Goal: Task Accomplishment & Management: Complete application form

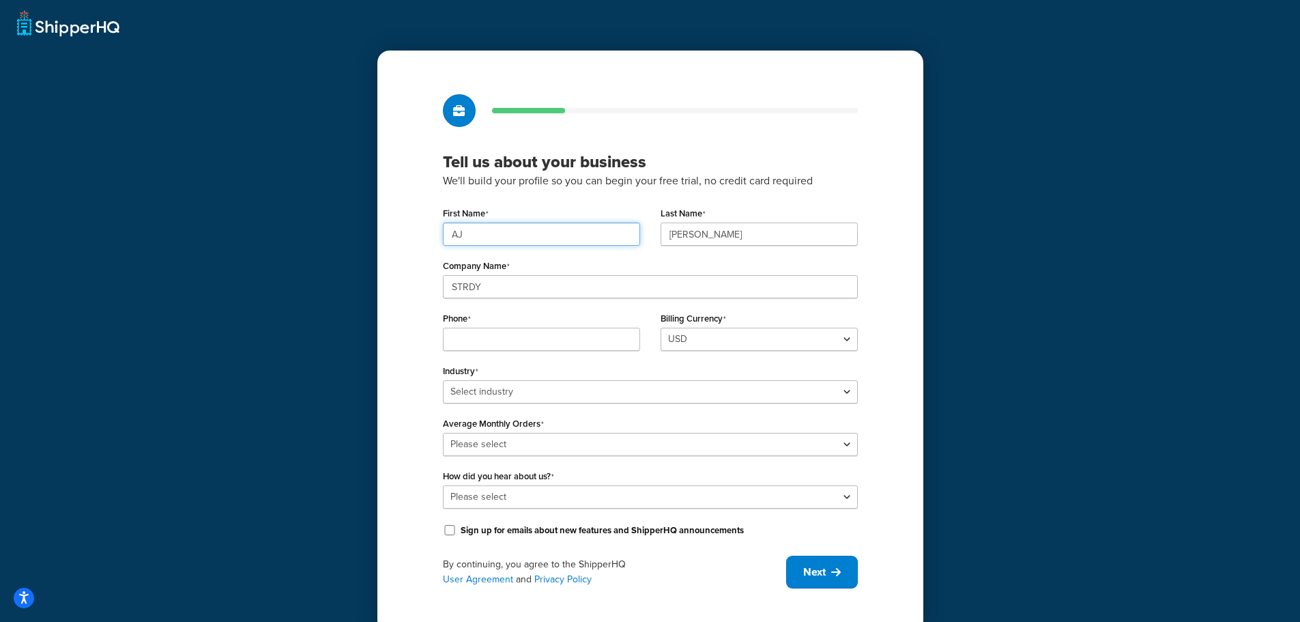
click at [608, 238] on input "AJ" at bounding box center [541, 234] width 197 height 23
type input "Jonathan"
click at [706, 239] on input "Passman" at bounding box center [759, 234] width 197 height 23
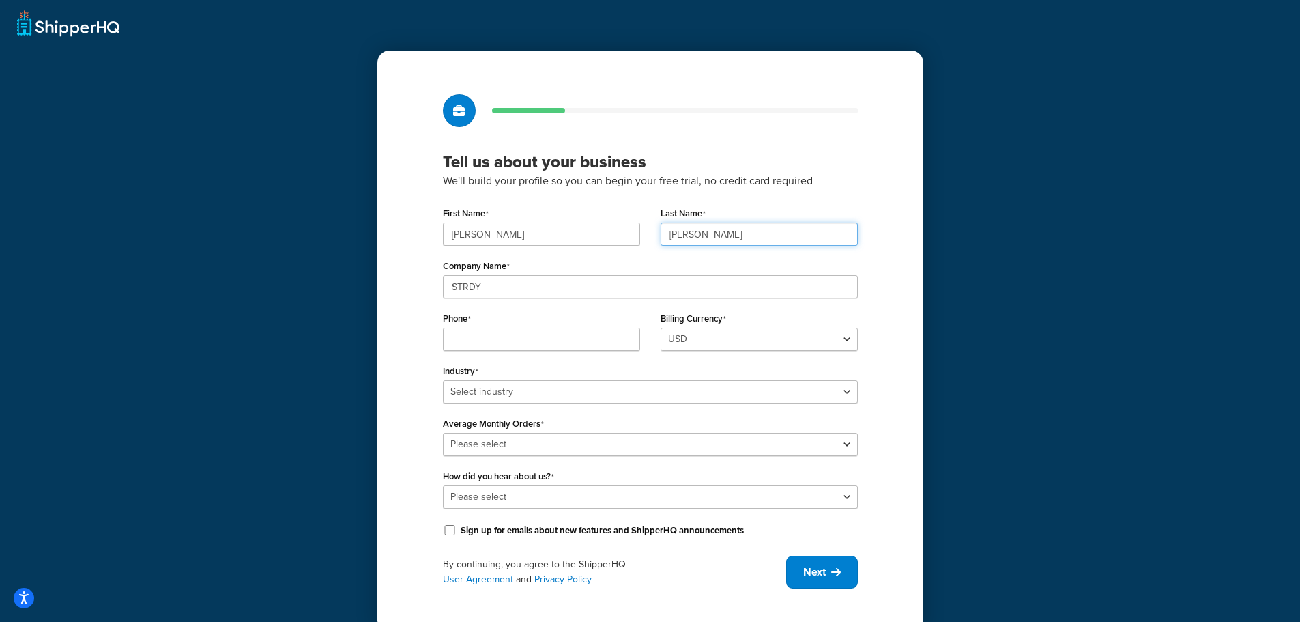
click at [706, 239] on input "Passman" at bounding box center [759, 234] width 197 height 23
type input "Deagle"
click at [817, 207] on div "Last Name Deagle" at bounding box center [759, 224] width 197 height 42
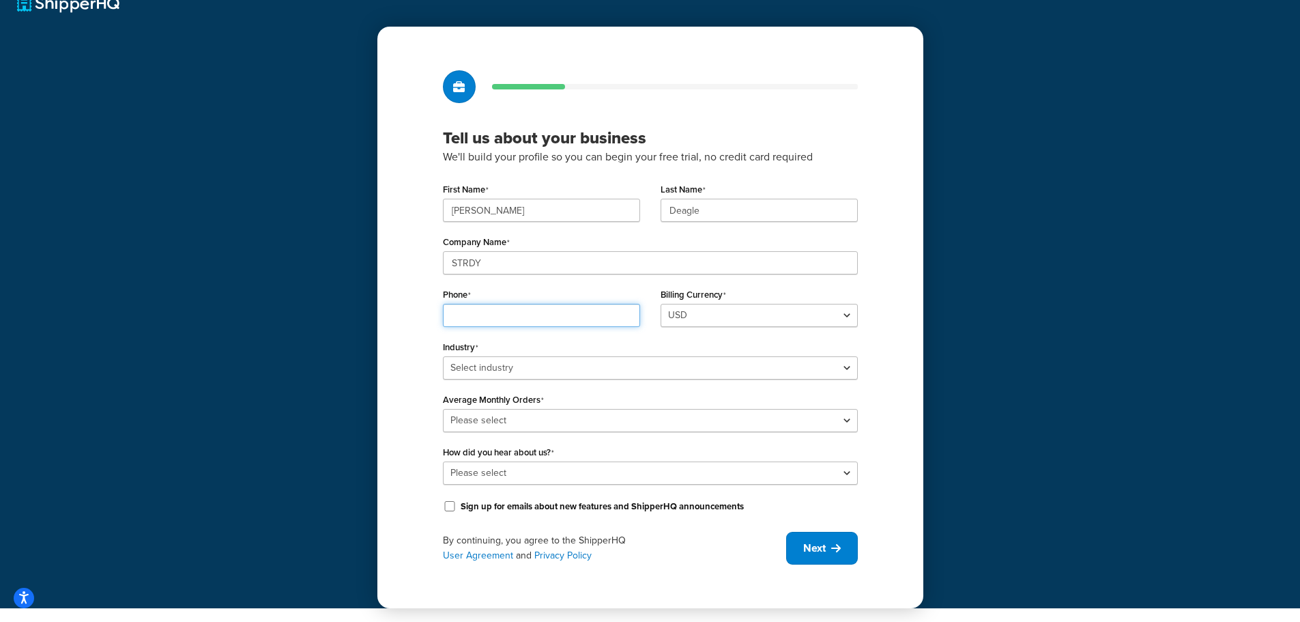
click at [606, 318] on input "Phone" at bounding box center [541, 315] width 197 height 23
type input "6787871884"
click at [581, 367] on select "Select industry Automotive Adult Agriculture Alcohol, Tobacco & CBD Arts & Craf…" at bounding box center [650, 367] width 415 height 23
select select "11"
click at [443, 356] on select "Select industry Automotive Adult Agriculture Alcohol, Tobacco & CBD Arts & Craf…" at bounding box center [650, 367] width 415 height 23
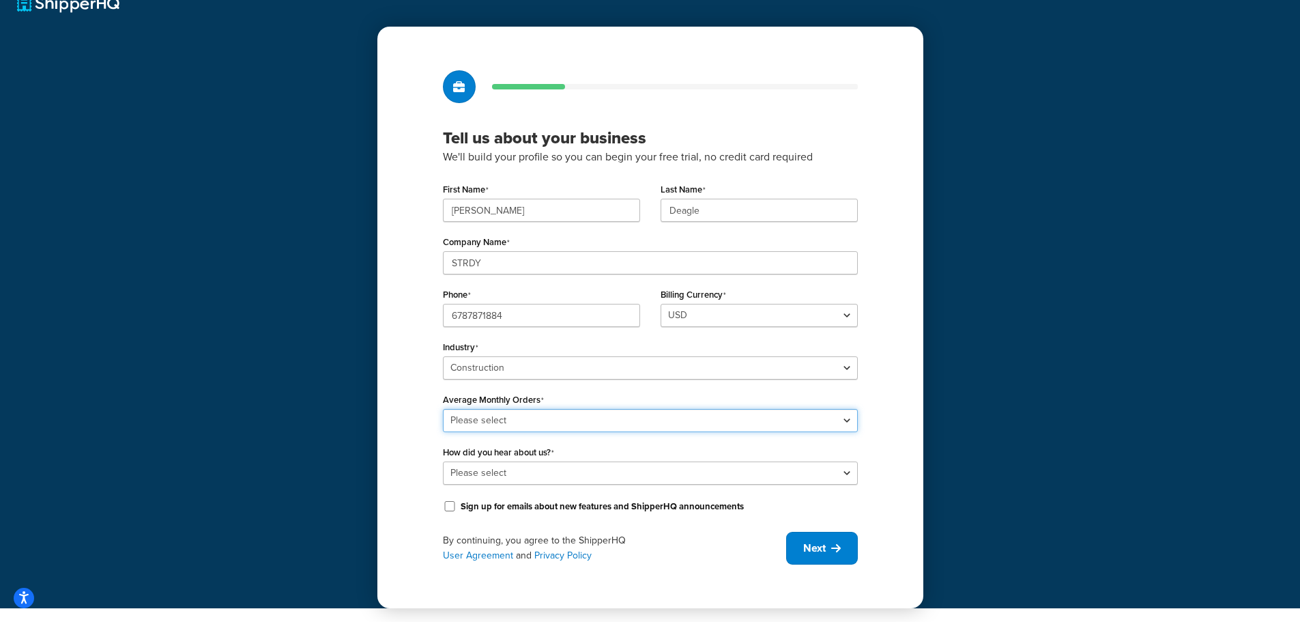
click at [534, 416] on select "Please select 0-500 501-1,000 1,001-10,000 10,001-20,000 Over 20,000" at bounding box center [650, 420] width 415 height 23
click at [398, 412] on div "Tell us about your business We'll build your profile so you can begin your free…" at bounding box center [650, 318] width 546 height 582
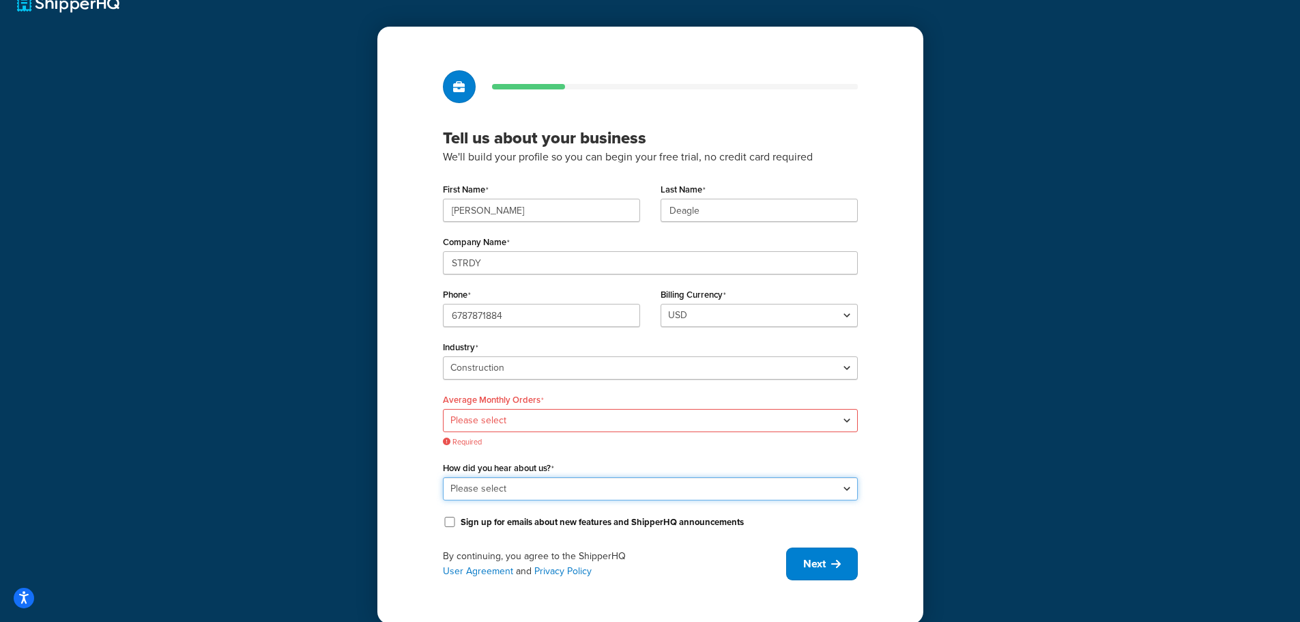
click at [509, 485] on select "Please select Online Search App Store or Marketplace Listing Referred by Agency…" at bounding box center [650, 488] width 415 height 23
select select "2"
click at [443, 477] on select "Please select Online Search App Store or Marketplace Listing Referred by Agency…" at bounding box center [650, 488] width 415 height 23
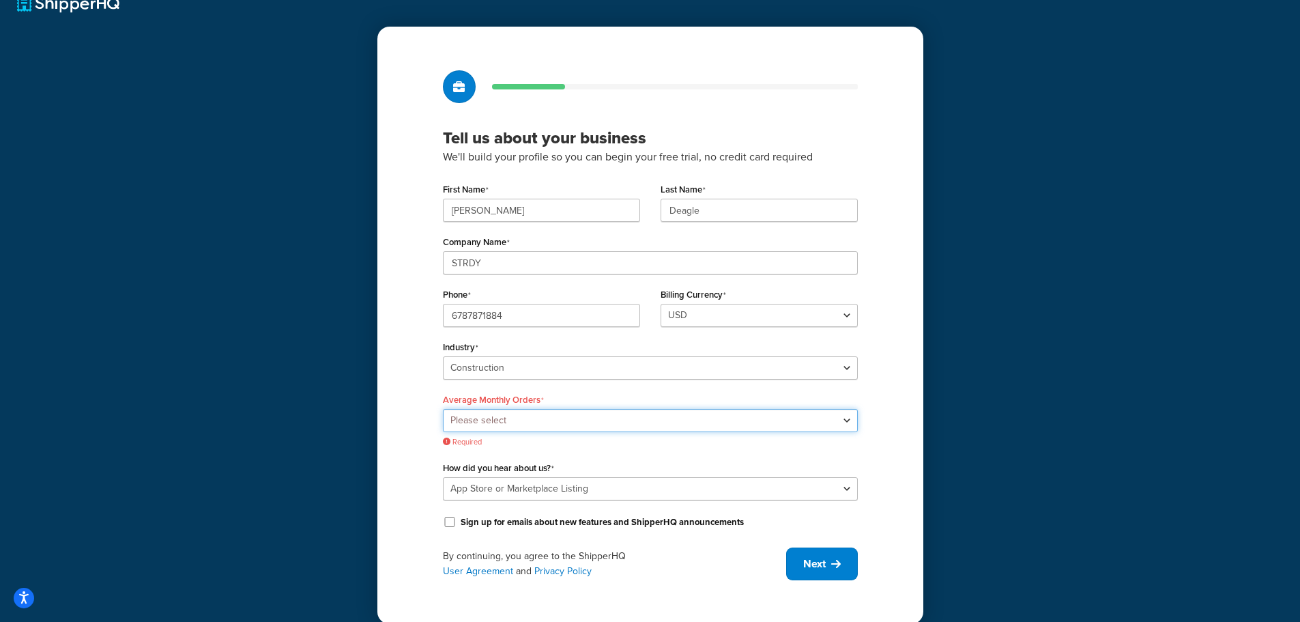
click at [530, 412] on select "Please select 0-500 501-1,000 1,001-10,000 10,001-20,000 Over 20,000" at bounding box center [650, 420] width 415 height 23
select select "1"
click at [443, 409] on select "Please select 0-500 501-1,000 1,001-10,000 10,001-20,000 Over 20,000" at bounding box center [650, 420] width 415 height 23
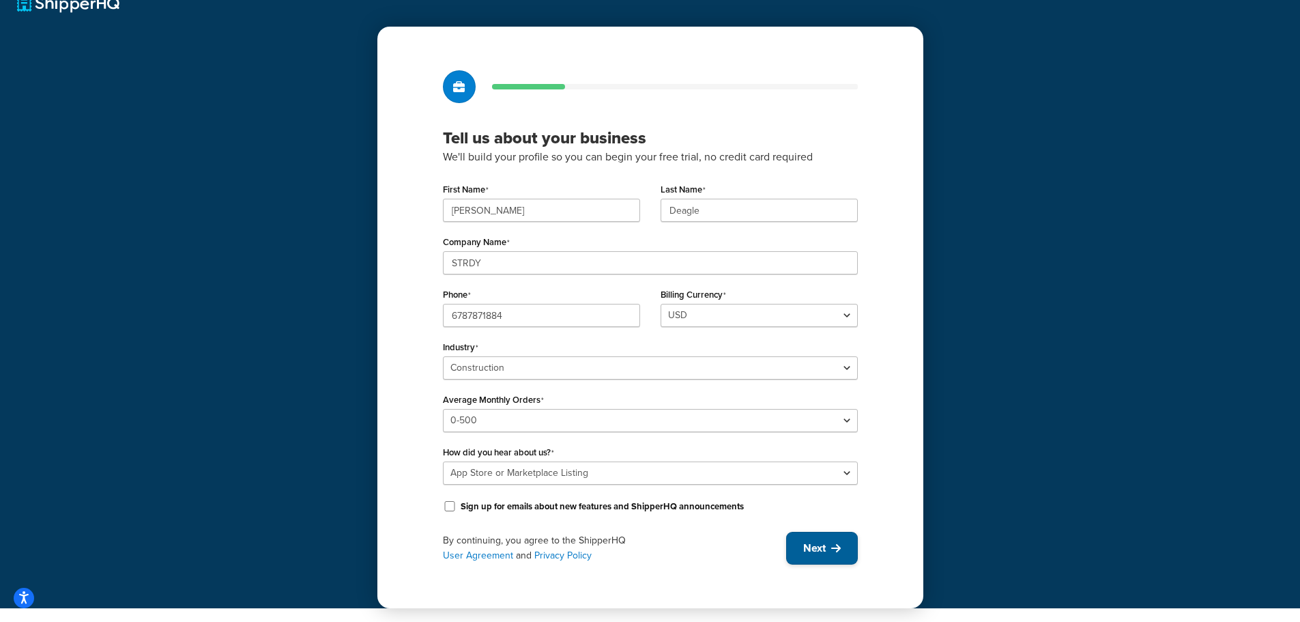
click at [816, 548] on span "Next" at bounding box center [814, 548] width 23 height 15
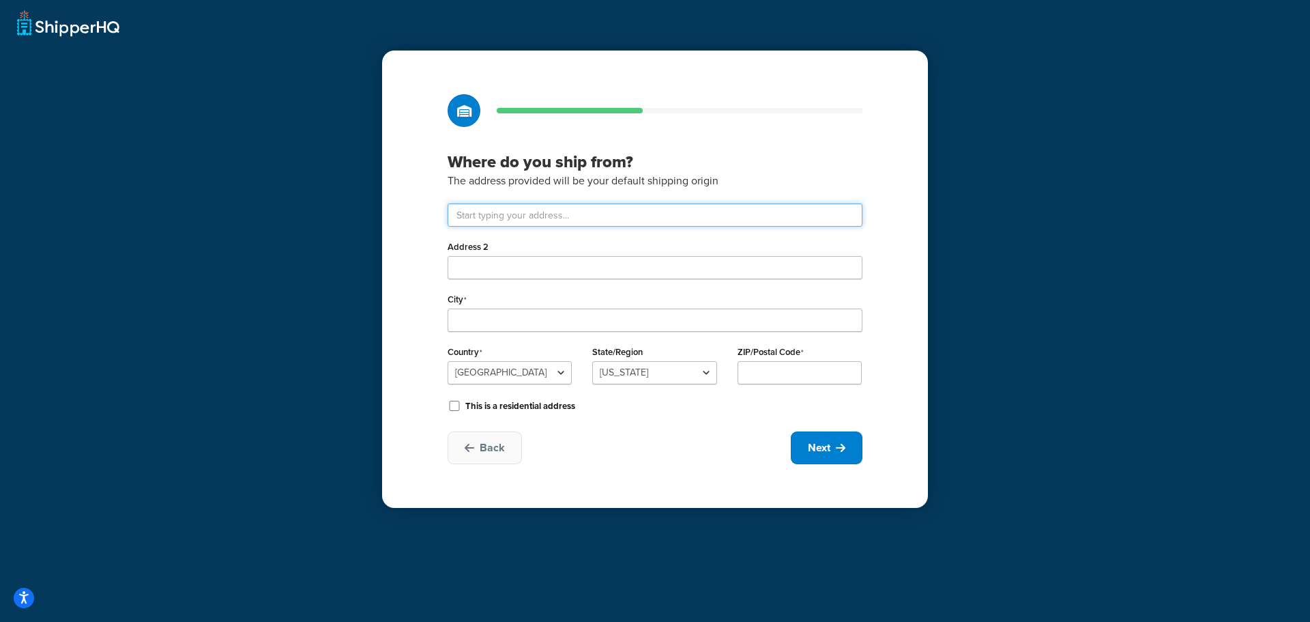
click at [661, 220] on input "text" at bounding box center [655, 214] width 415 height 23
type input "1400 Progress Industrial Blvd"
type input "Lawrenceville"
select select "10"
type input "30043"
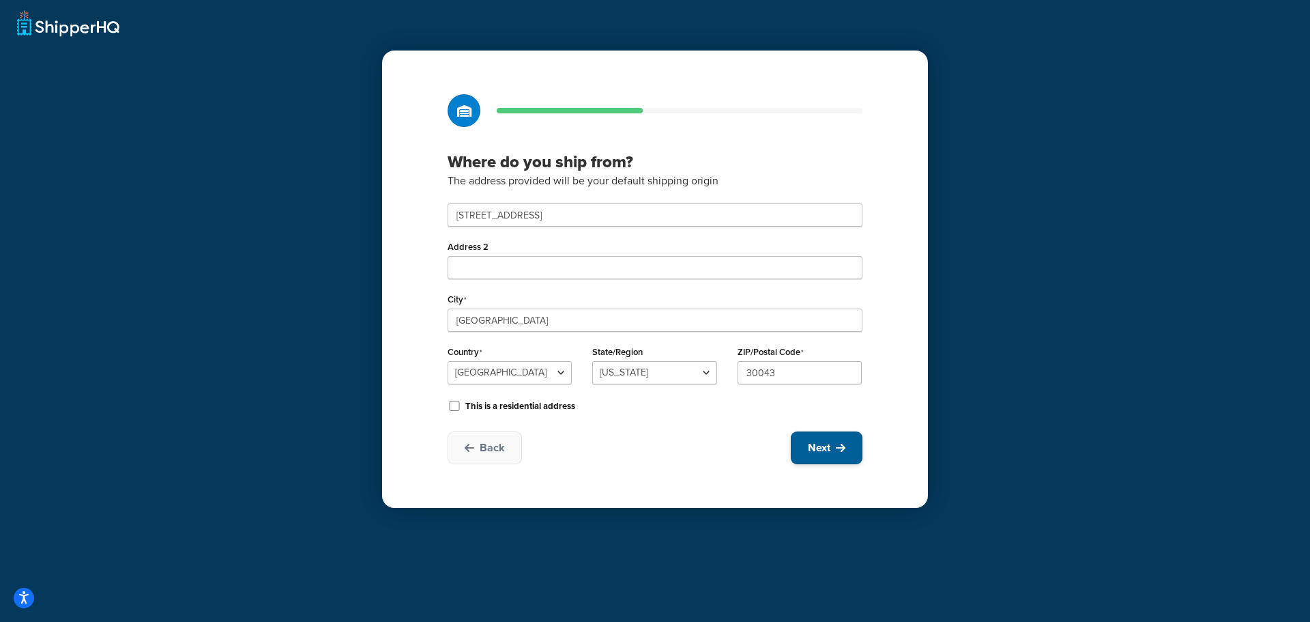
click at [829, 448] on span "Next" at bounding box center [819, 447] width 23 height 15
select select "1"
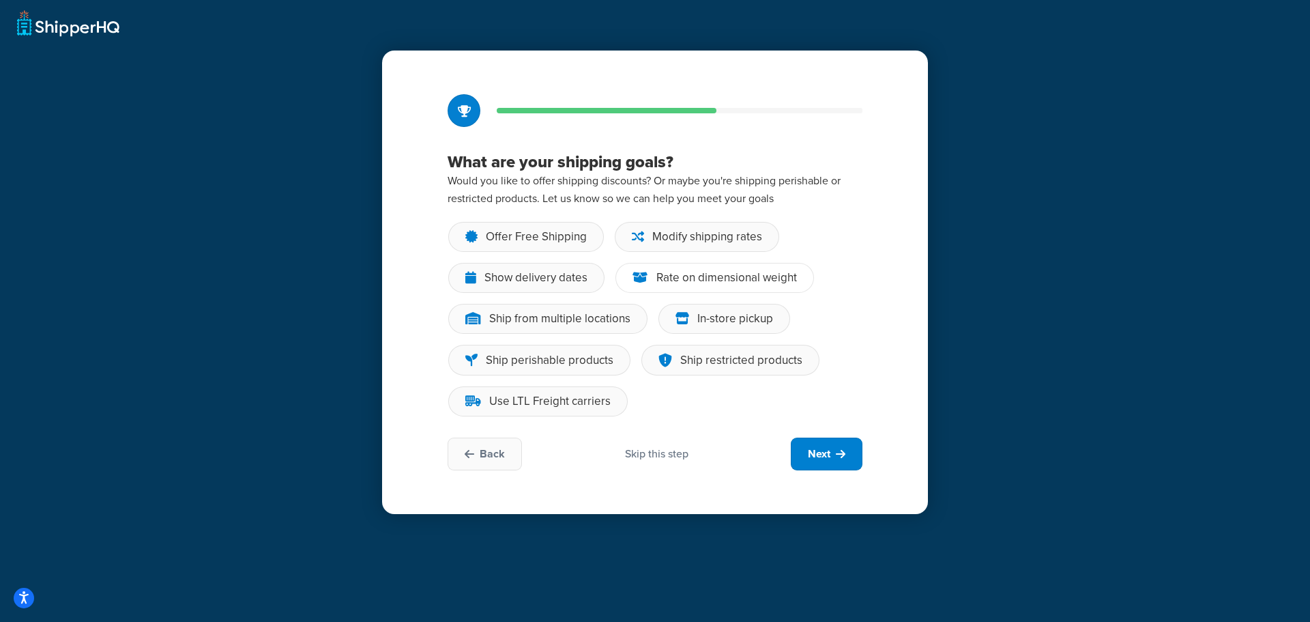
click at [663, 278] on div "Rate on dimensional weight" at bounding box center [727, 278] width 141 height 14
click at [0, 0] on input "Rate on dimensional weight" at bounding box center [0, 0] width 0 height 0
click at [591, 285] on div "Show delivery dates" at bounding box center [526, 278] width 156 height 30
click at [0, 0] on input "Show delivery dates" at bounding box center [0, 0] width 0 height 0
click at [597, 401] on div "Use LTL Freight carriers" at bounding box center [549, 402] width 121 height 14
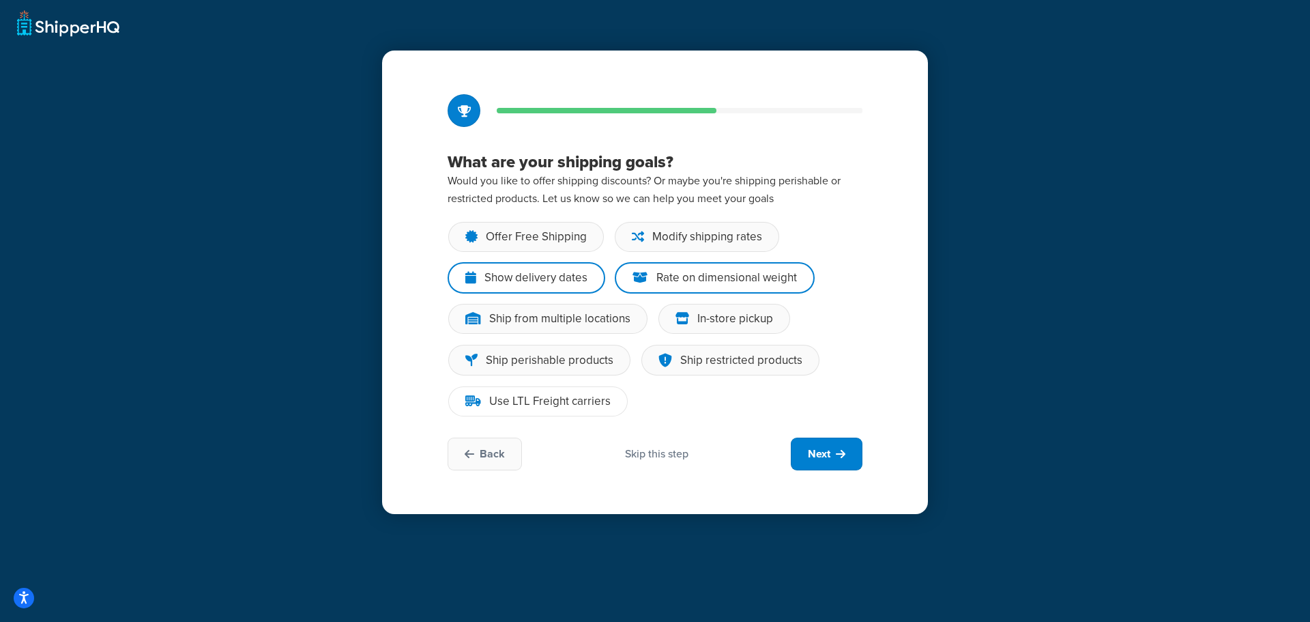
click at [0, 0] on input "Use LTL Freight carriers" at bounding box center [0, 0] width 0 height 0
click at [728, 245] on div "Modify shipping rates" at bounding box center [697, 237] width 164 height 30
click at [0, 0] on input "Modify shipping rates" at bounding box center [0, 0] width 0 height 0
click at [571, 325] on div "Ship from multiple locations" at bounding box center [559, 319] width 141 height 14
click at [0, 0] on input "Ship from multiple locations" at bounding box center [0, 0] width 0 height 0
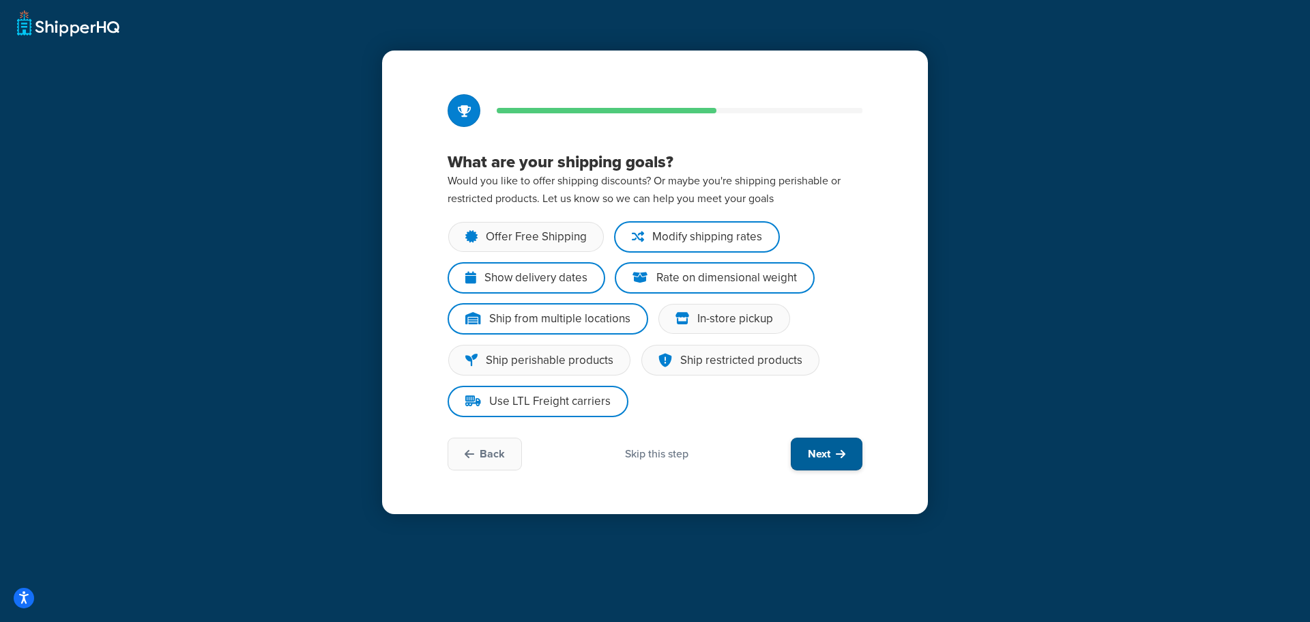
click at [812, 452] on span "Next" at bounding box center [819, 453] width 23 height 15
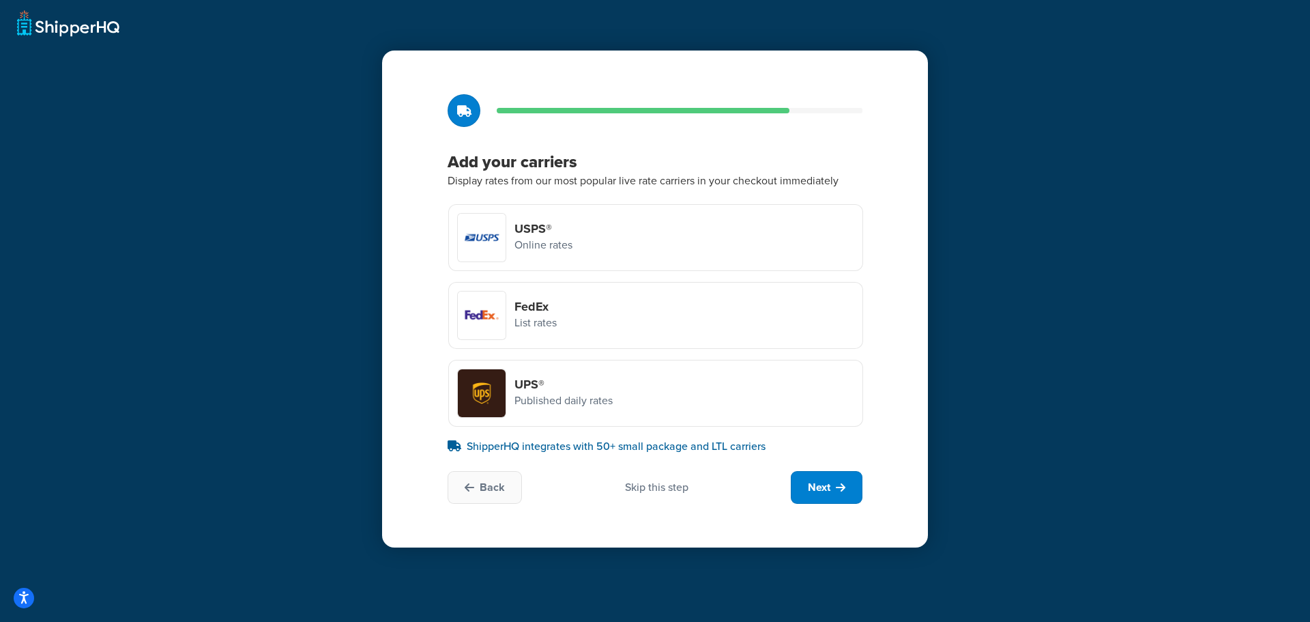
click at [639, 379] on div "UPS® Published daily rates" at bounding box center [655, 393] width 415 height 67
click at [0, 0] on input "UPS® Published daily rates" at bounding box center [0, 0] width 0 height 0
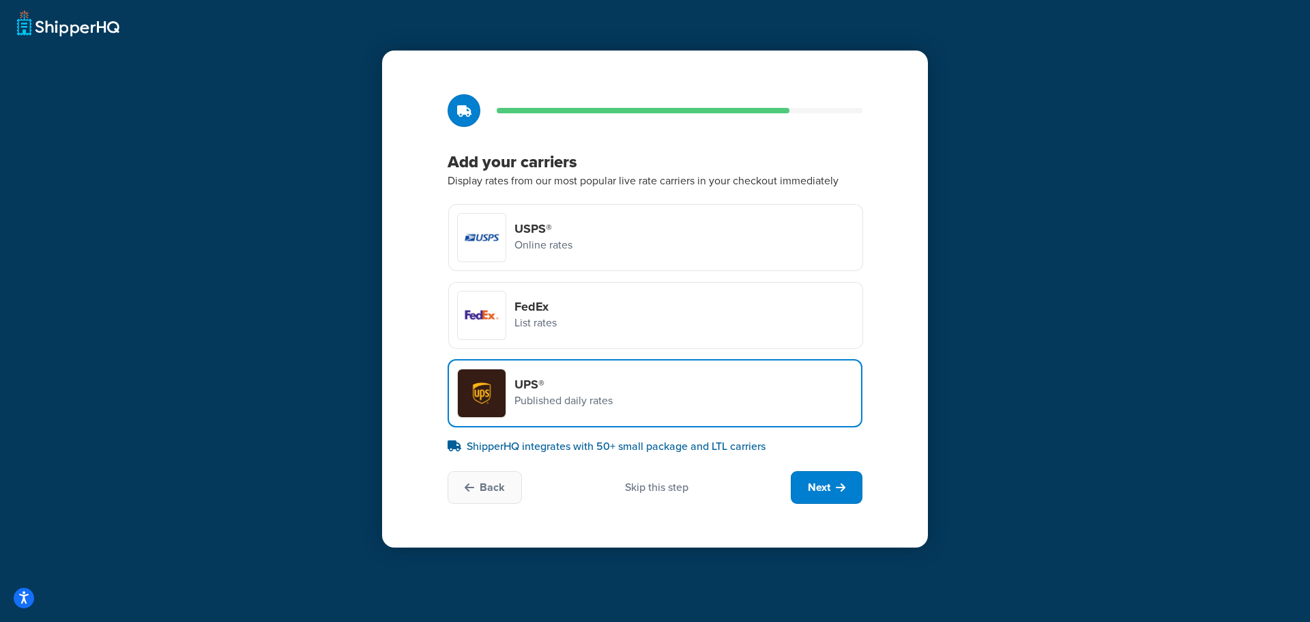
click at [689, 306] on div "FedEx List rates" at bounding box center [655, 315] width 415 height 67
click at [0, 0] on input "FedEx List rates" at bounding box center [0, 0] width 0 height 0
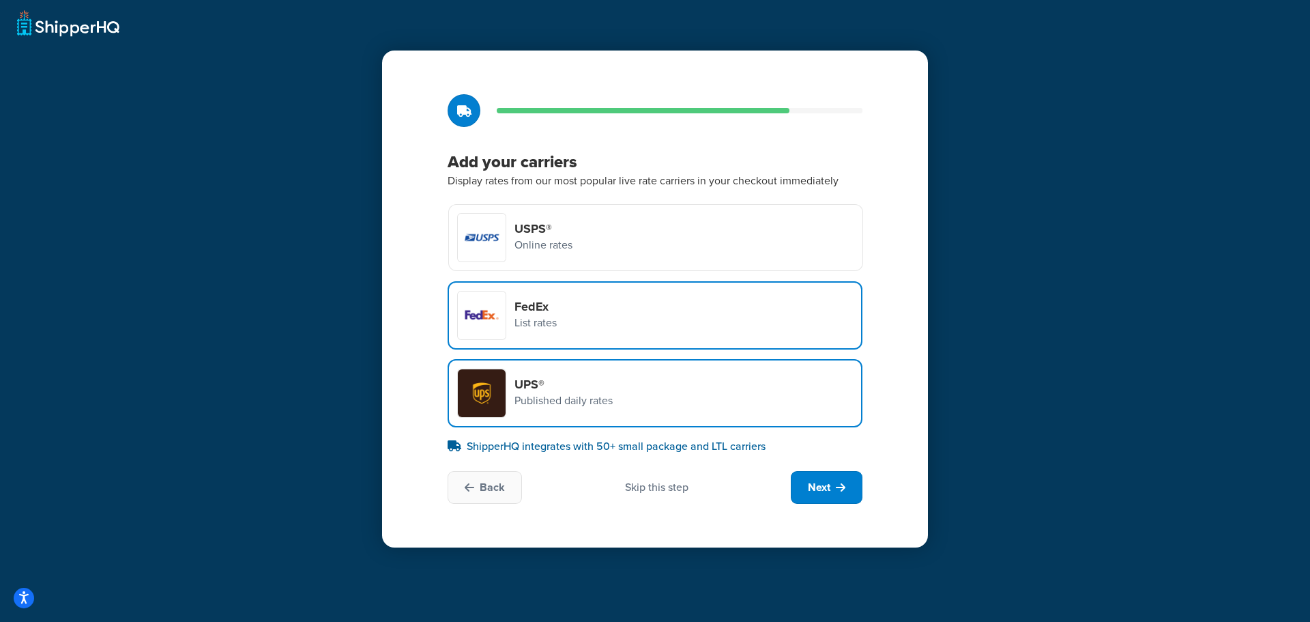
click at [706, 241] on div "USPS® Online rates" at bounding box center [655, 237] width 415 height 67
click at [0, 0] on input "USPS® Online rates" at bounding box center [0, 0] width 0 height 0
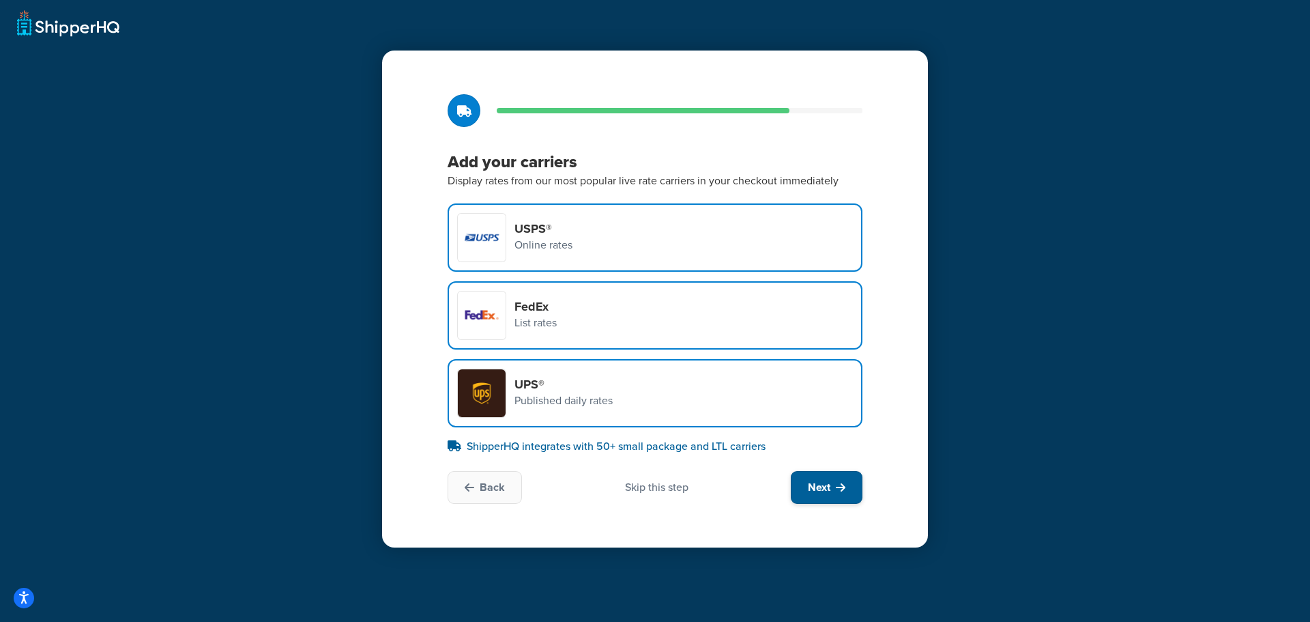
click at [832, 494] on button "Next" at bounding box center [827, 487] width 72 height 33
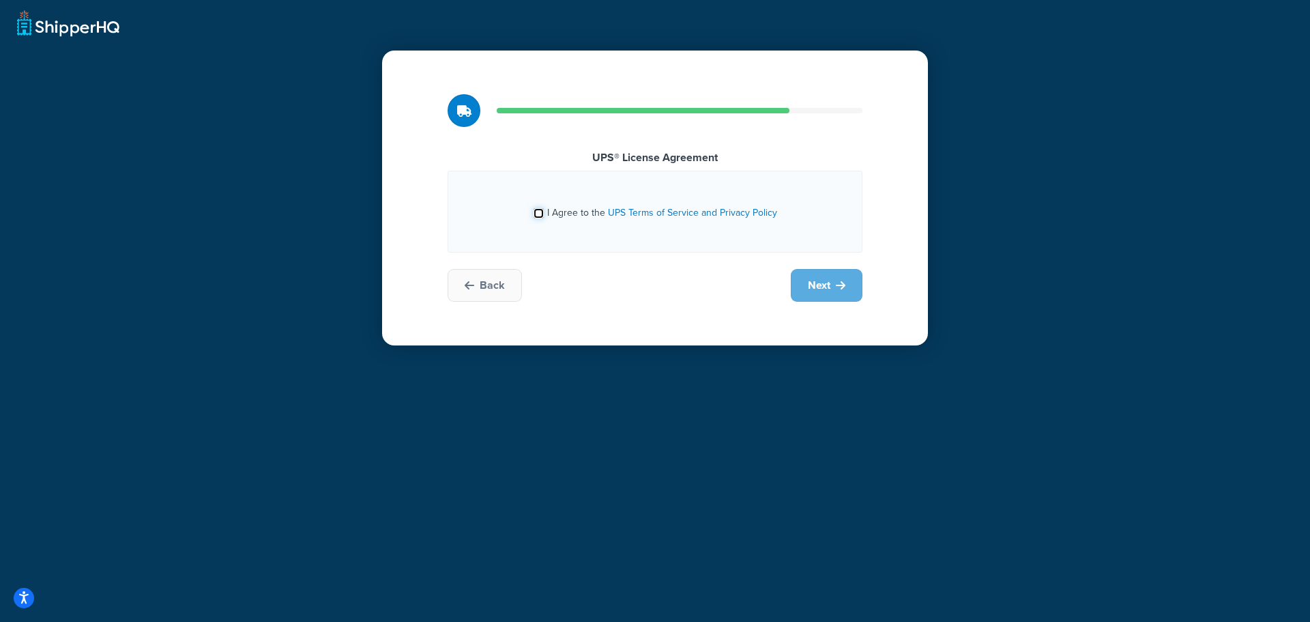
click at [536, 215] on input "I Agree to the UPS Terms of Service and Privacy Policy" at bounding box center [539, 213] width 10 height 10
checkbox input "true"
click at [827, 290] on span "Next" at bounding box center [819, 285] width 23 height 15
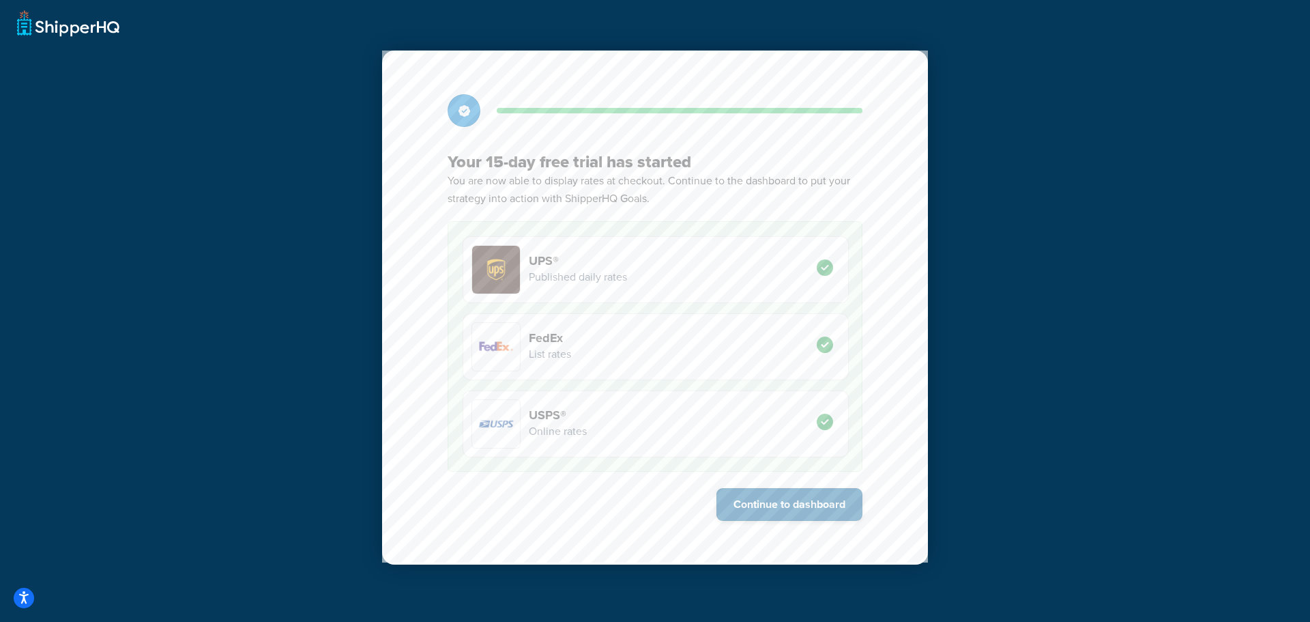
click at [787, 506] on button "Continue to dashboard" at bounding box center [790, 504] width 146 height 33
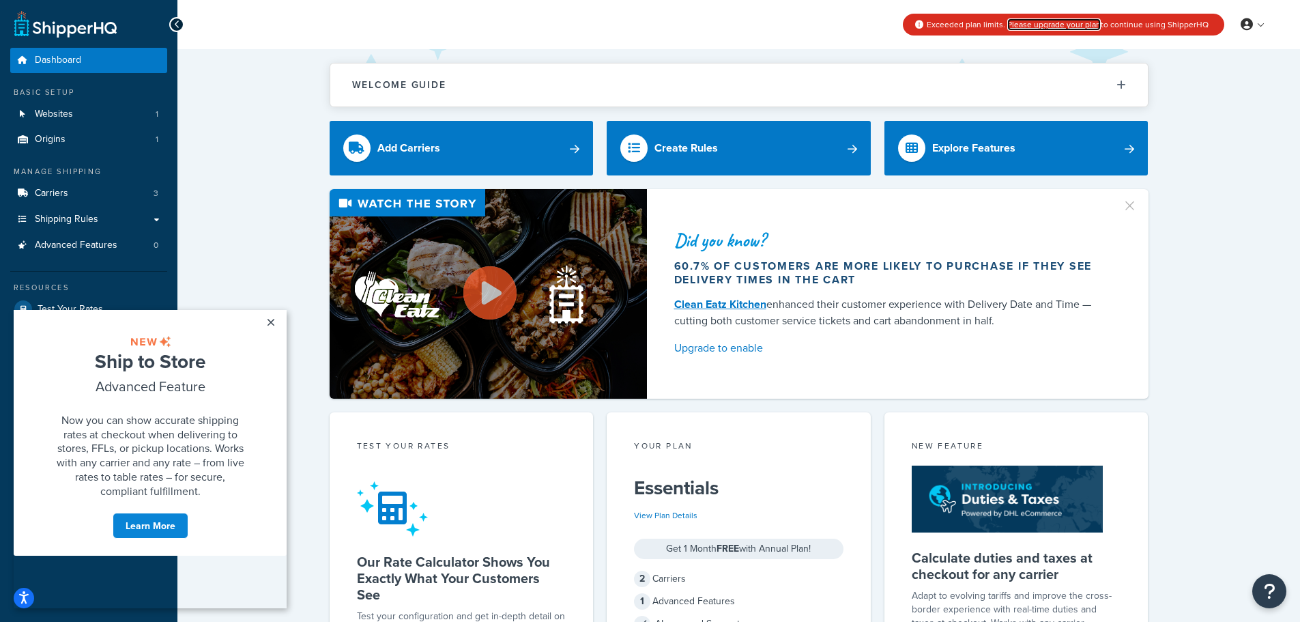
click at [1050, 21] on link "Please upgrade your plan" at bounding box center [1054, 24] width 94 height 12
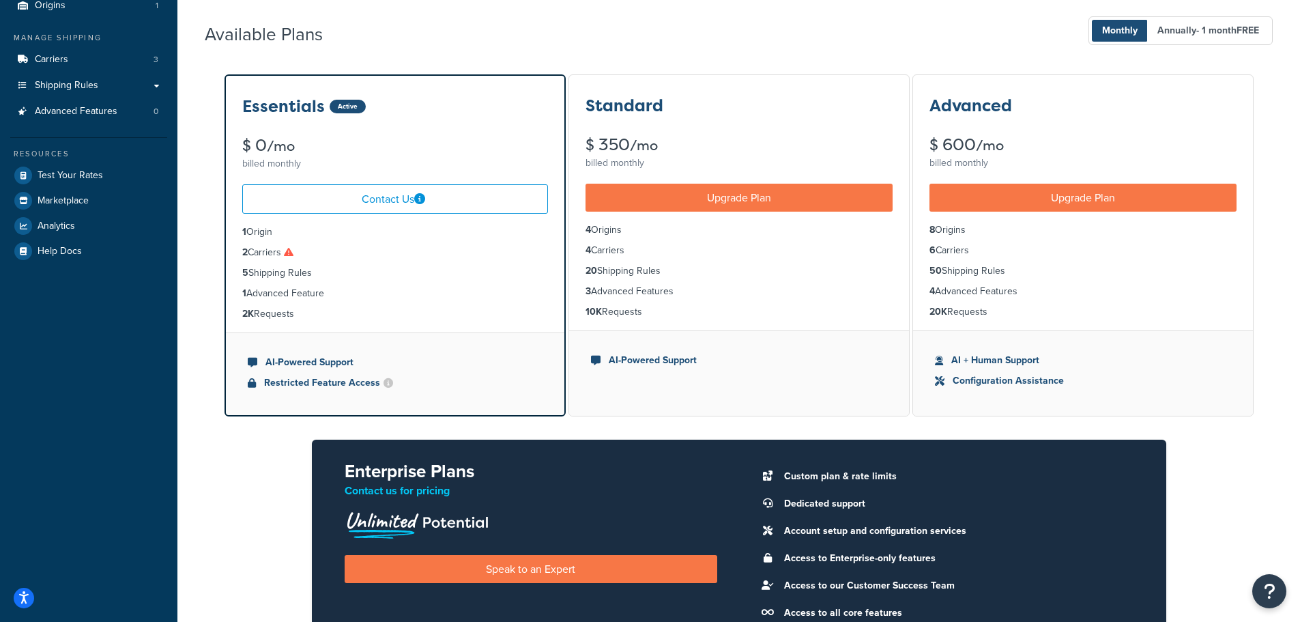
click at [272, 257] on li "2 Carriers" at bounding box center [395, 252] width 306 height 15
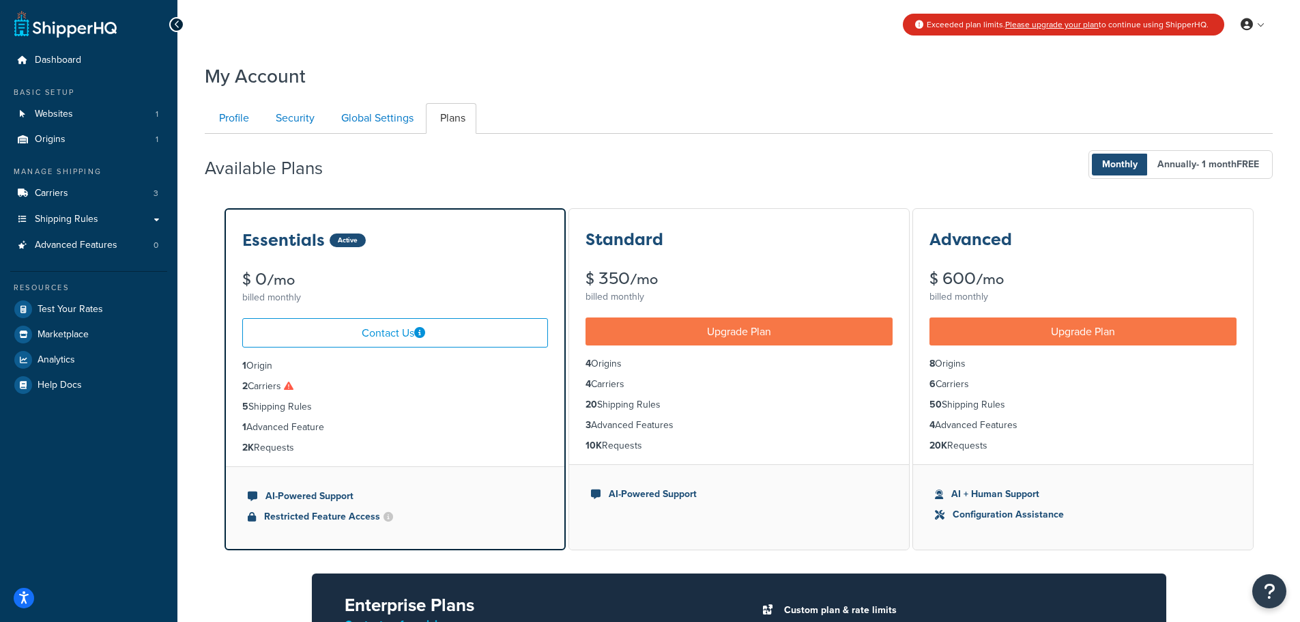
click at [706, 171] on div "Available Plans Monthly Annually - 1 month FREE" at bounding box center [739, 165] width 1068 height 40
click at [130, 201] on link "Carriers 3" at bounding box center [88, 193] width 157 height 25
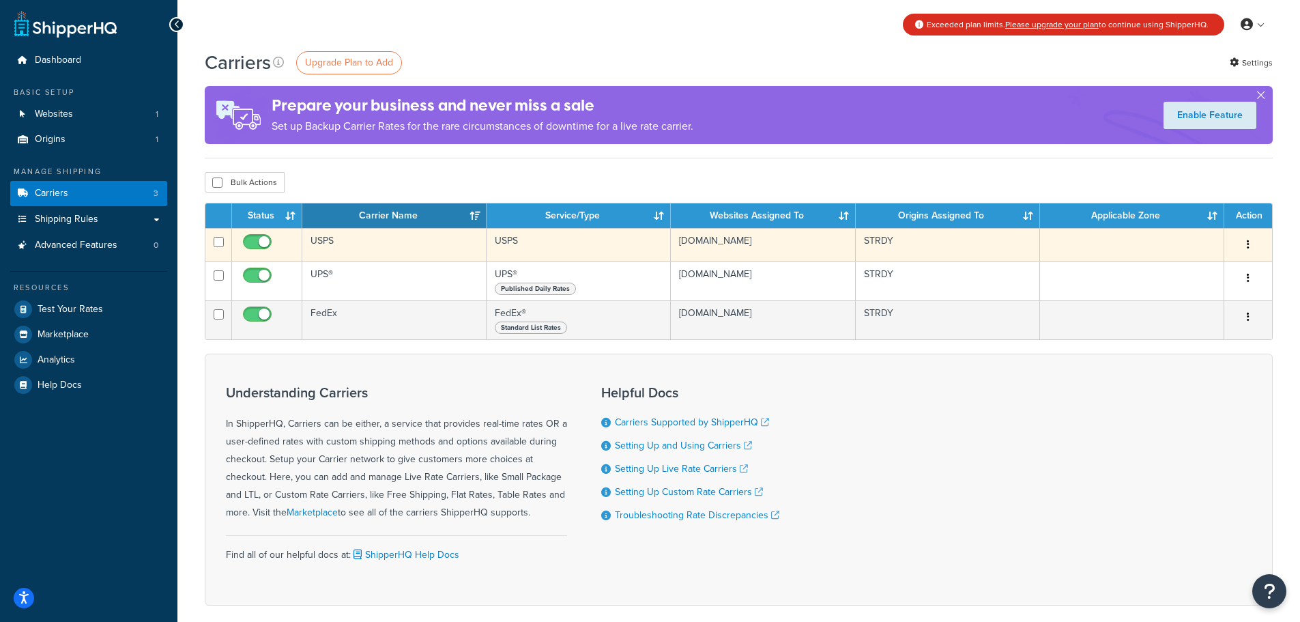
click at [257, 246] on input "checkbox" at bounding box center [259, 245] width 38 height 17
checkbox input "false"
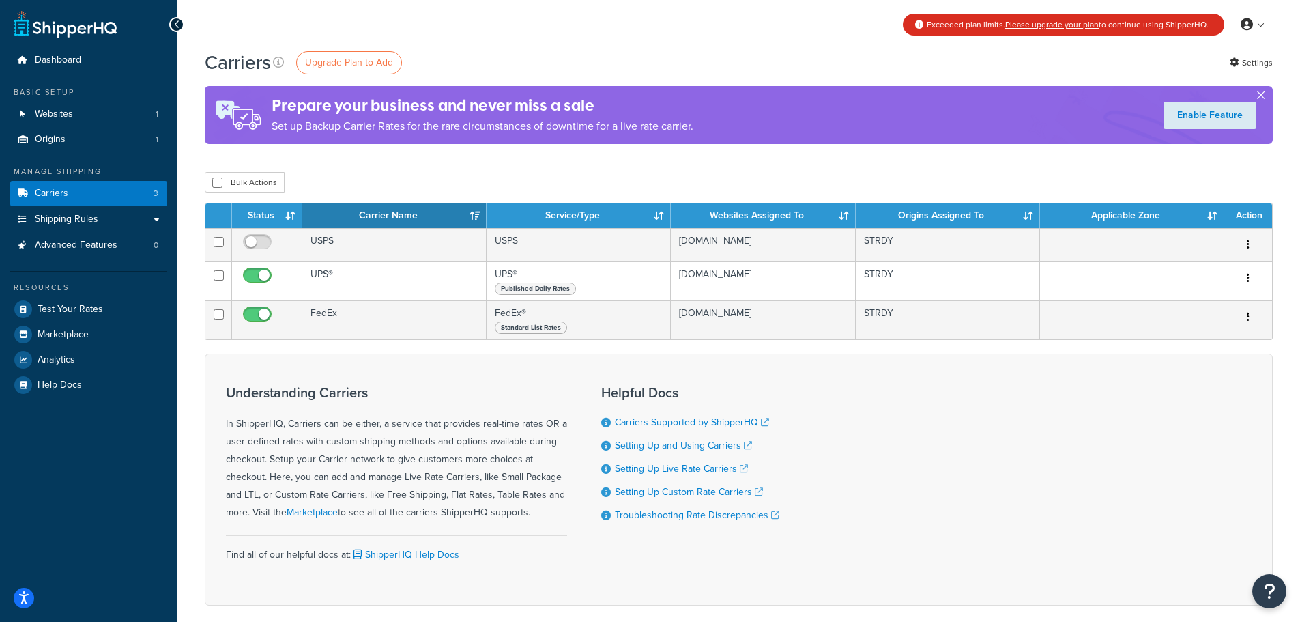
click at [1259, 96] on button "button" at bounding box center [1260, 97] width 3 height 3
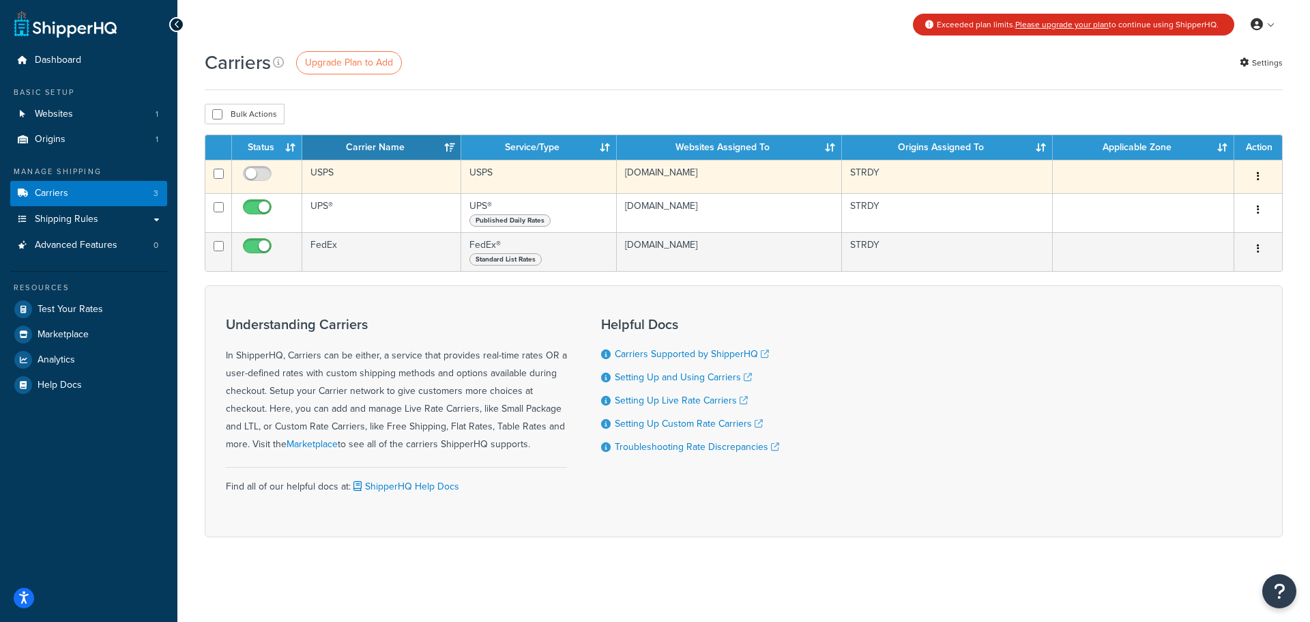
click at [1260, 180] on button "button" at bounding box center [1258, 177] width 19 height 22
click at [1200, 233] on link "Delete" at bounding box center [1203, 232] width 108 height 28
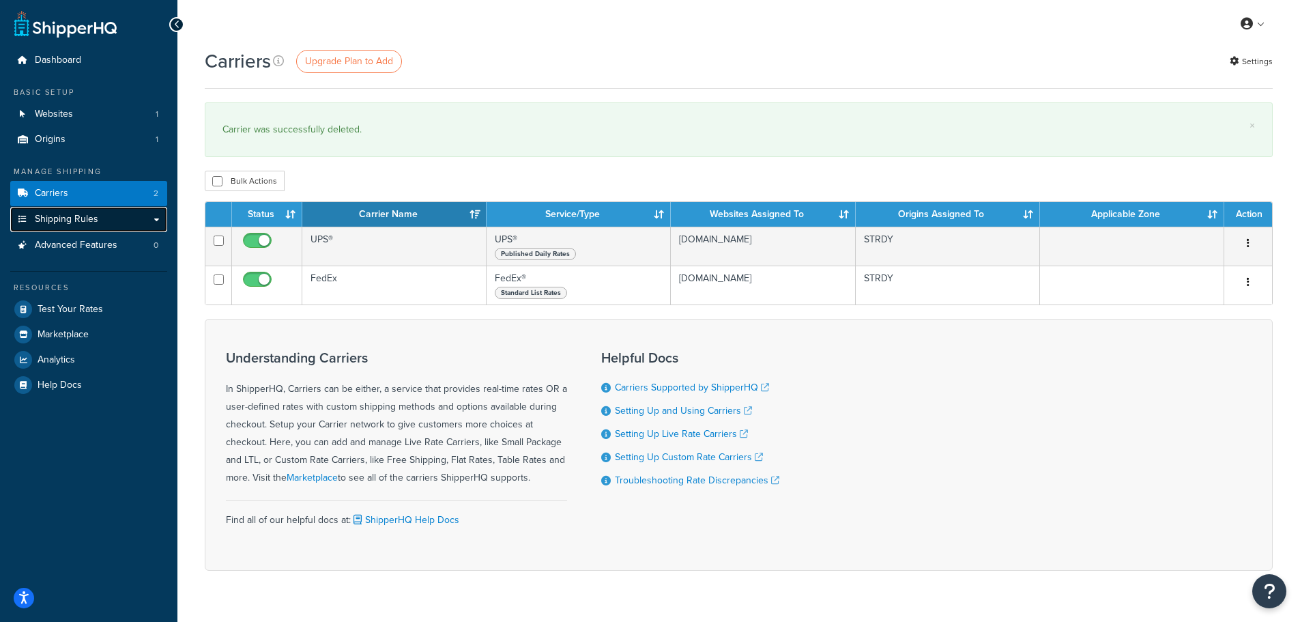
click at [78, 229] on link "Shipping Rules" at bounding box center [88, 219] width 157 height 25
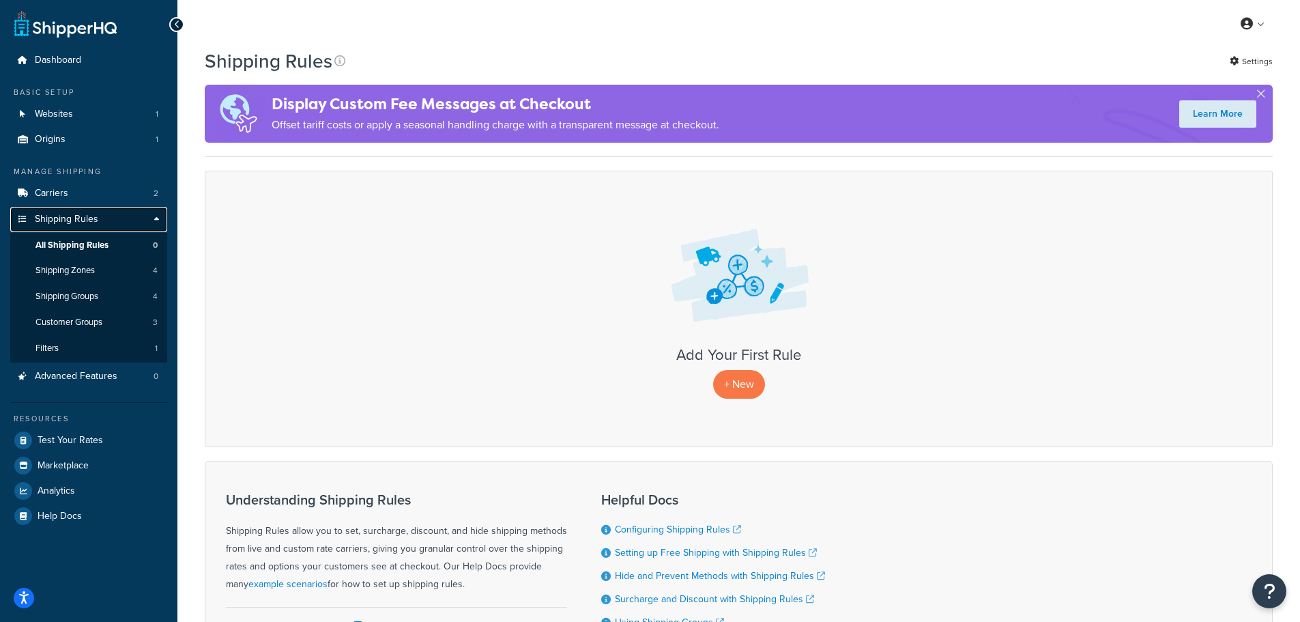
click at [158, 212] on link "Shipping Rules" at bounding box center [88, 219] width 157 height 25
click at [139, 275] on link "Shipping Zones 4" at bounding box center [88, 270] width 157 height 25
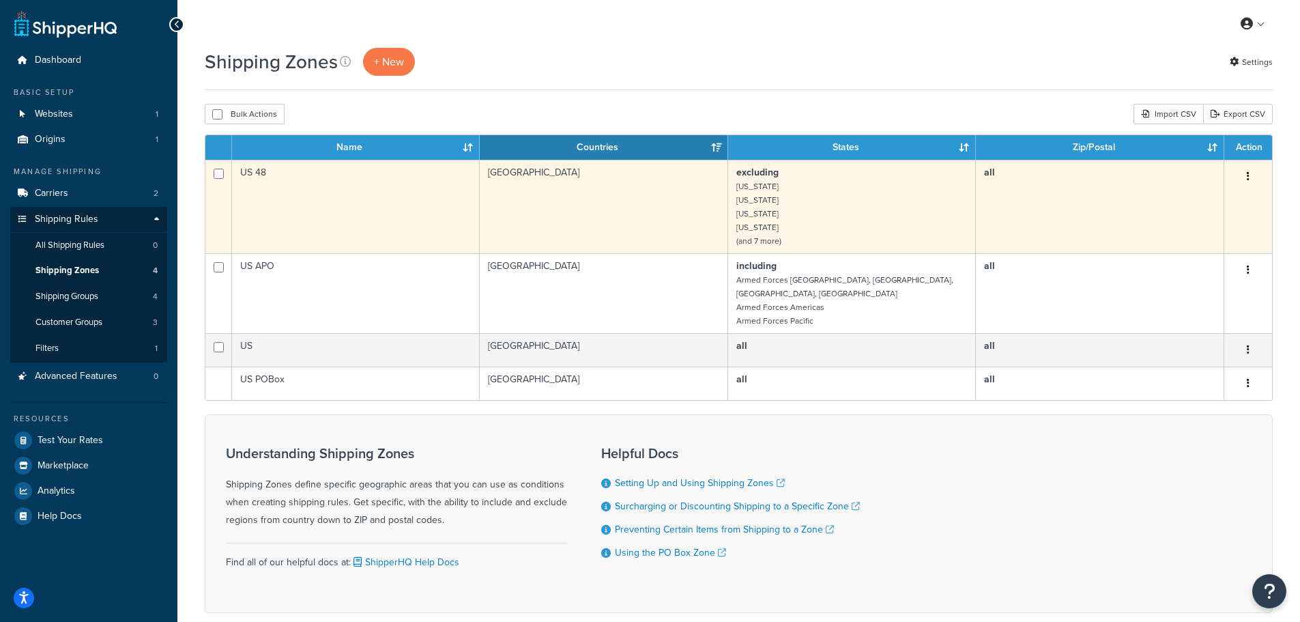
click at [227, 175] on td at bounding box center [218, 207] width 27 height 94
checkbox input "true"
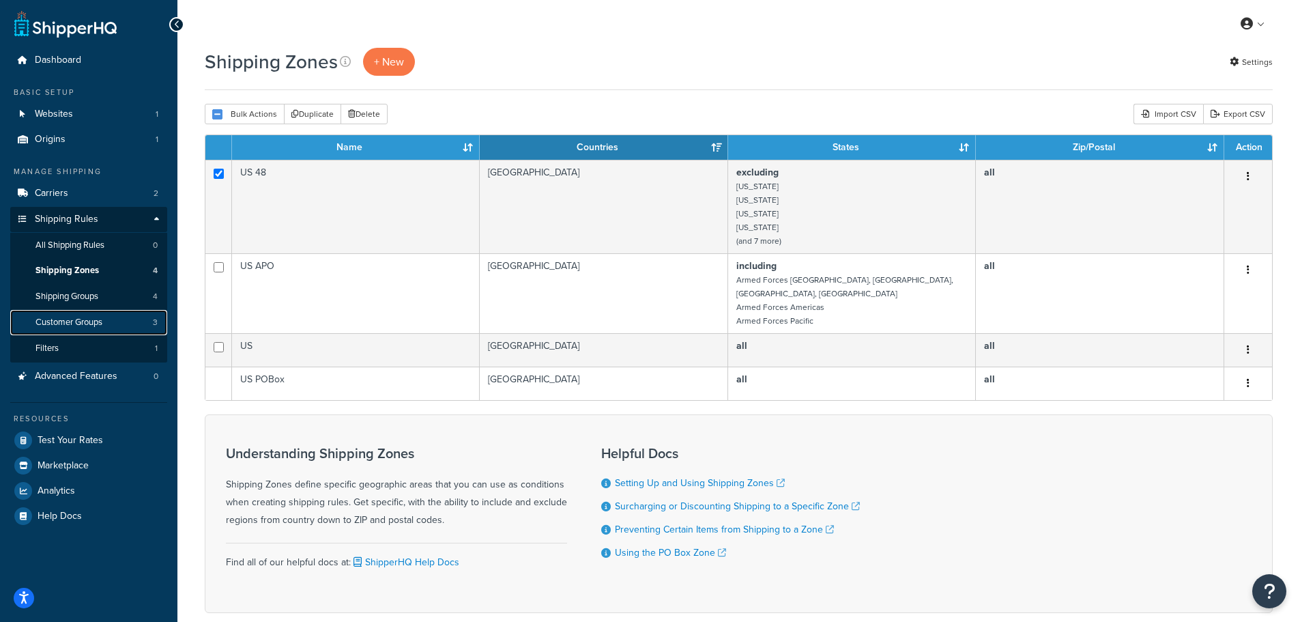
click at [114, 331] on link "Customer Groups 3" at bounding box center [88, 322] width 157 height 25
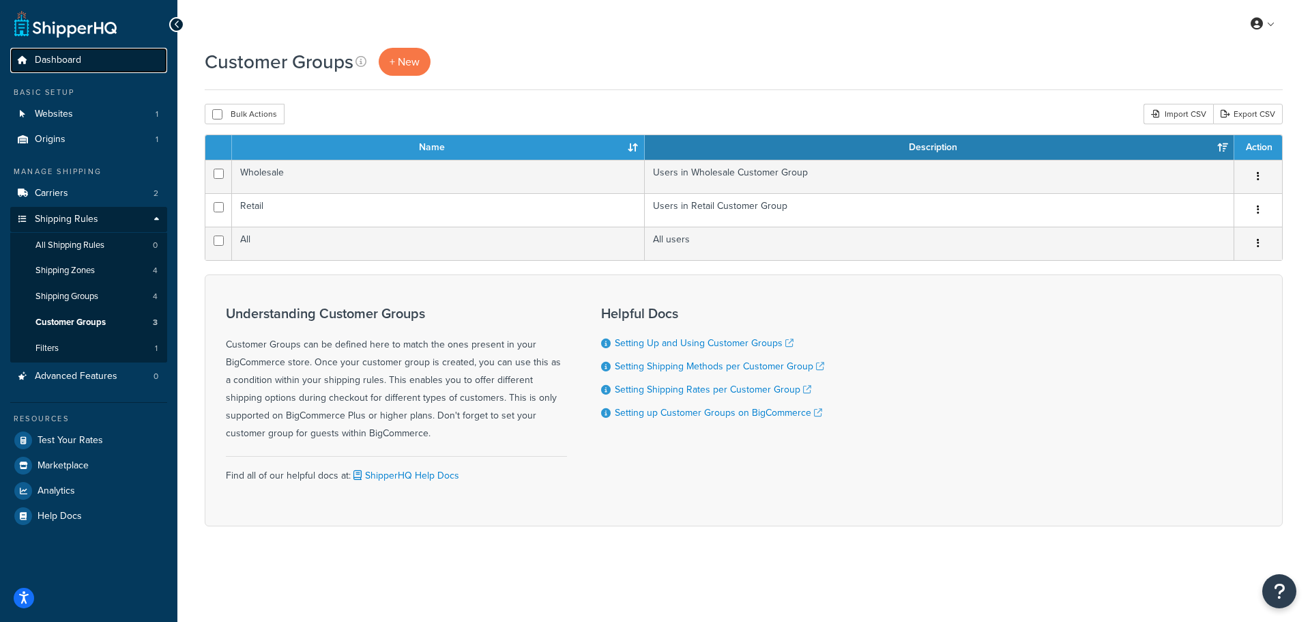
click at [96, 63] on link "Dashboard" at bounding box center [88, 60] width 157 height 25
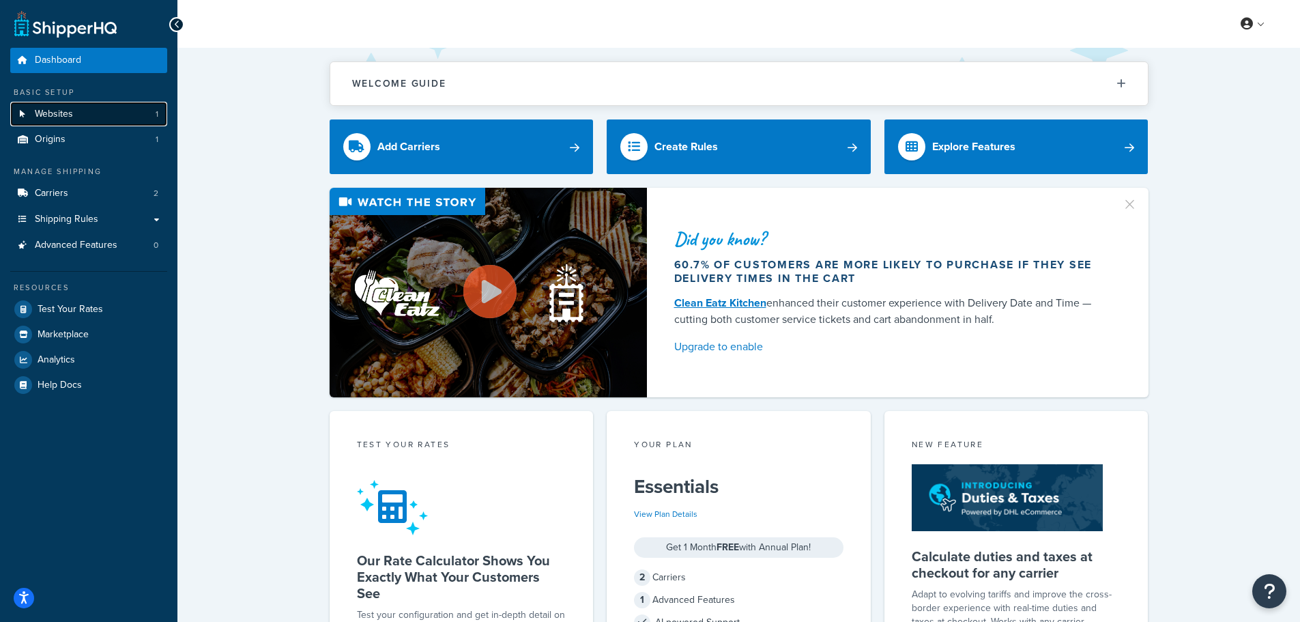
click at [73, 110] on link "Websites 1" at bounding box center [88, 114] width 157 height 25
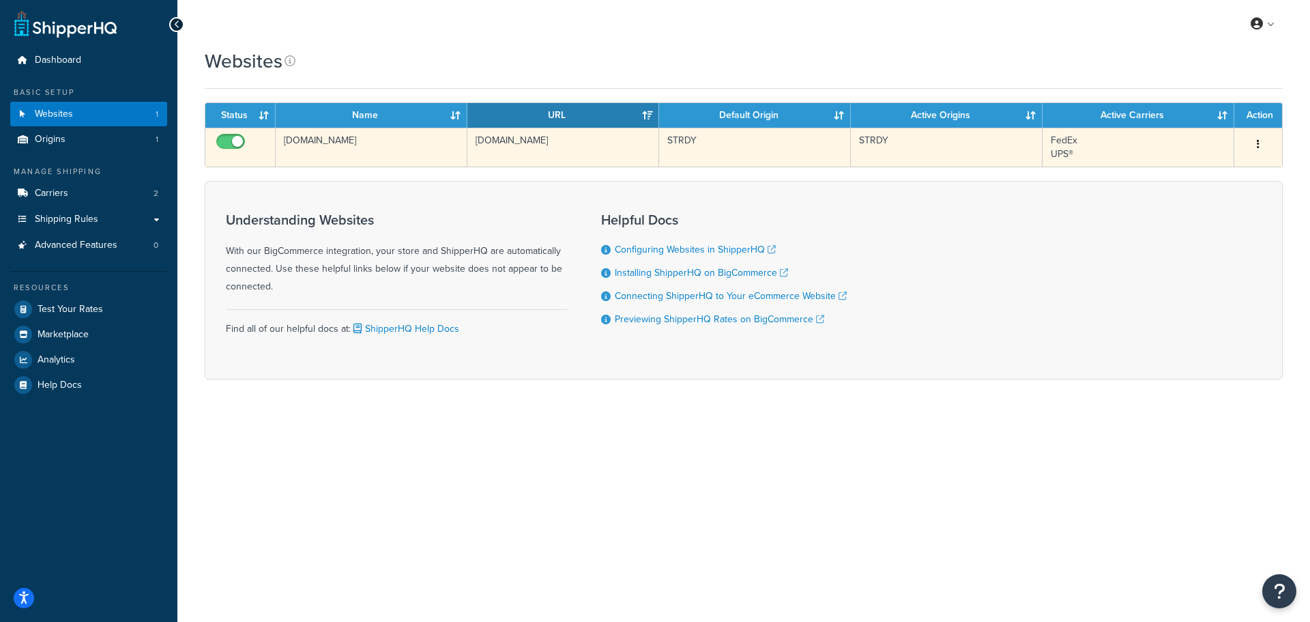
click at [1264, 147] on button "button" at bounding box center [1258, 145] width 19 height 22
click at [1214, 173] on link "Edit" at bounding box center [1203, 172] width 108 height 28
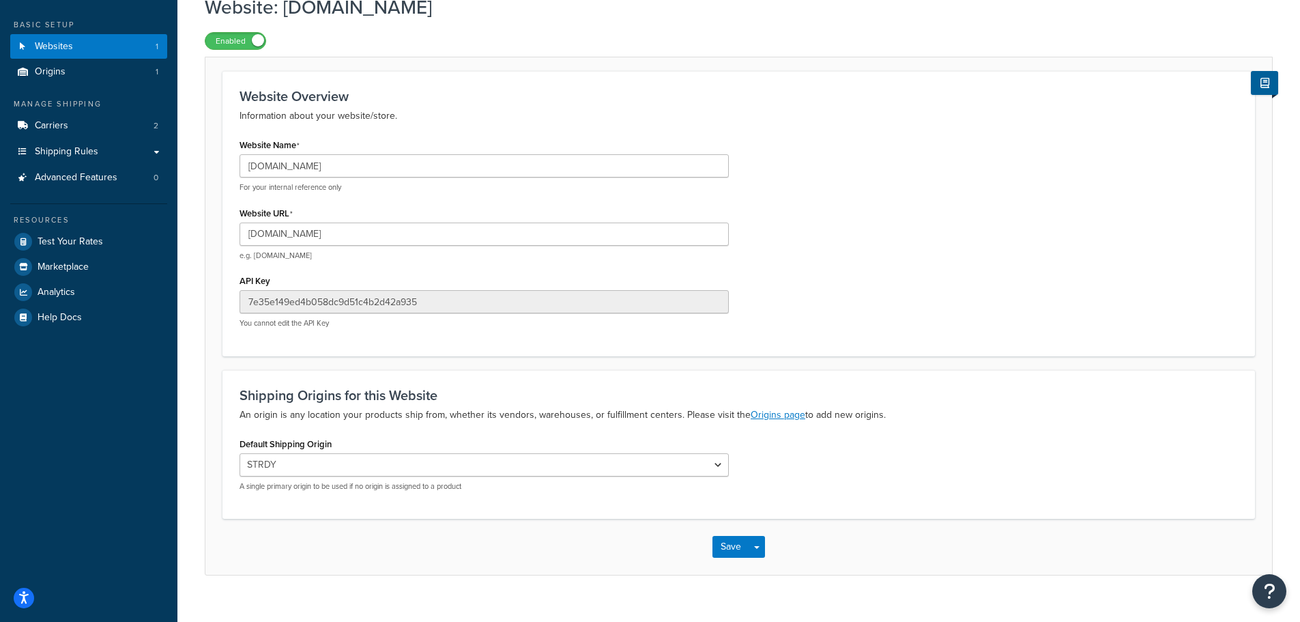
scroll to position [68, 0]
click at [576, 462] on select "STRDY" at bounding box center [484, 464] width 489 height 23
click at [984, 486] on div "Default Shipping Origin STRDY A single primary origin to be used if no origin i…" at bounding box center [738, 467] width 1019 height 68
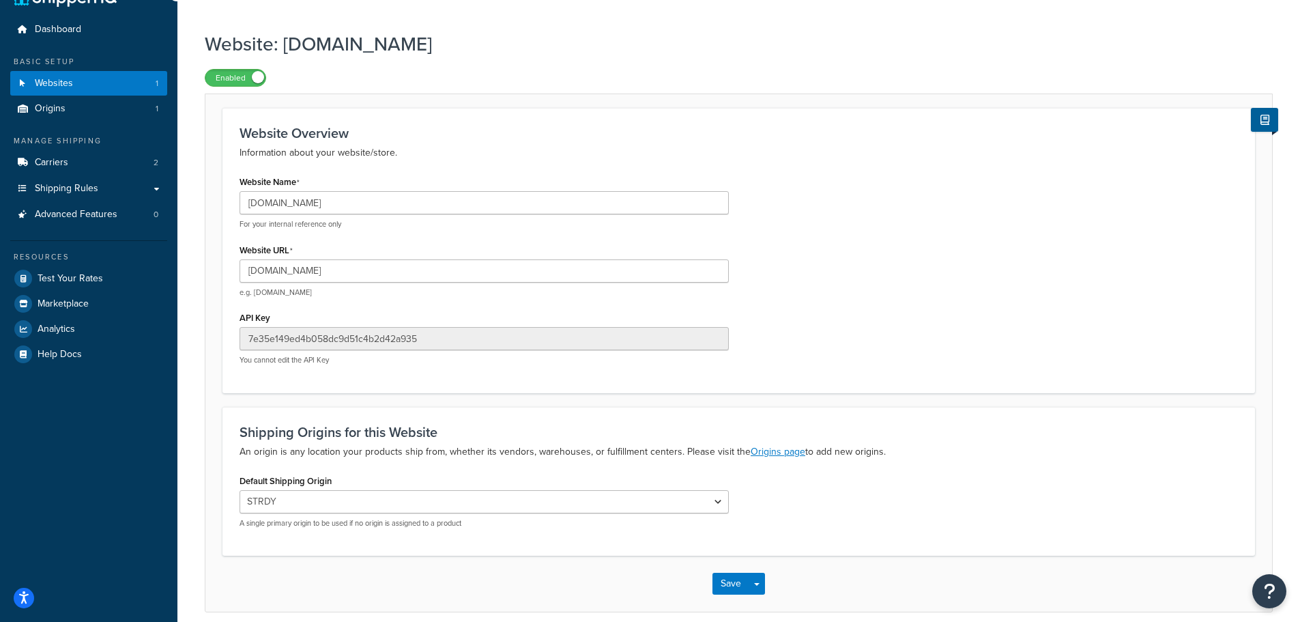
scroll to position [0, 0]
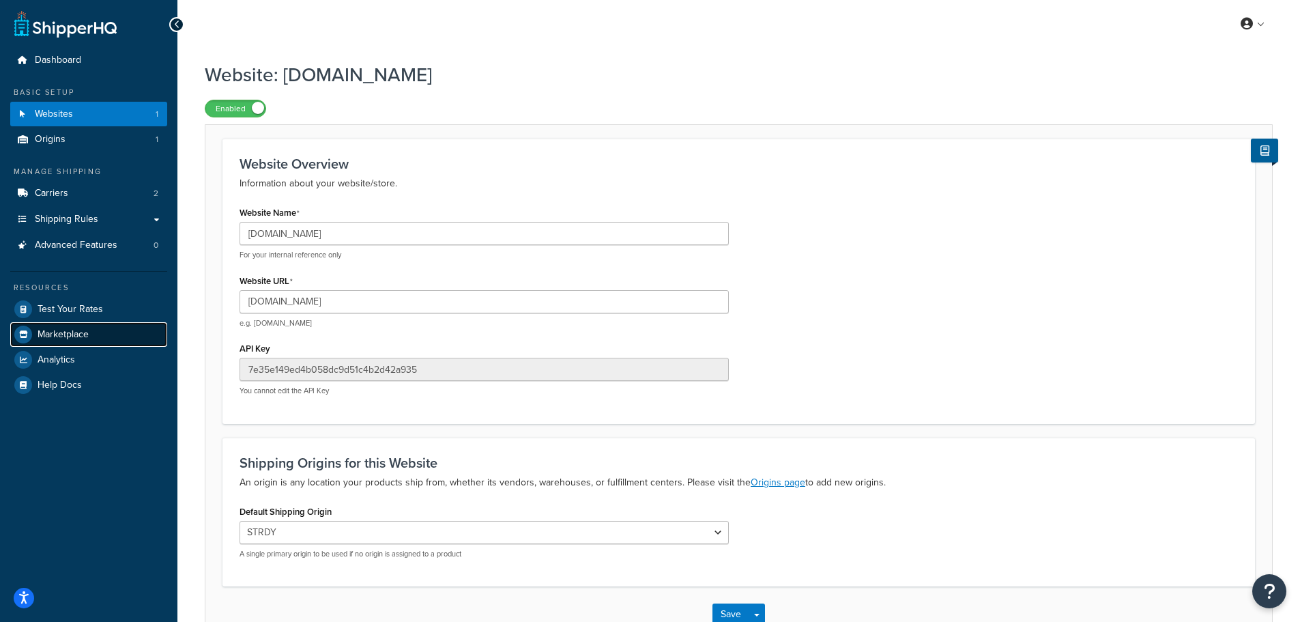
click at [105, 332] on link "Marketplace" at bounding box center [88, 334] width 157 height 25
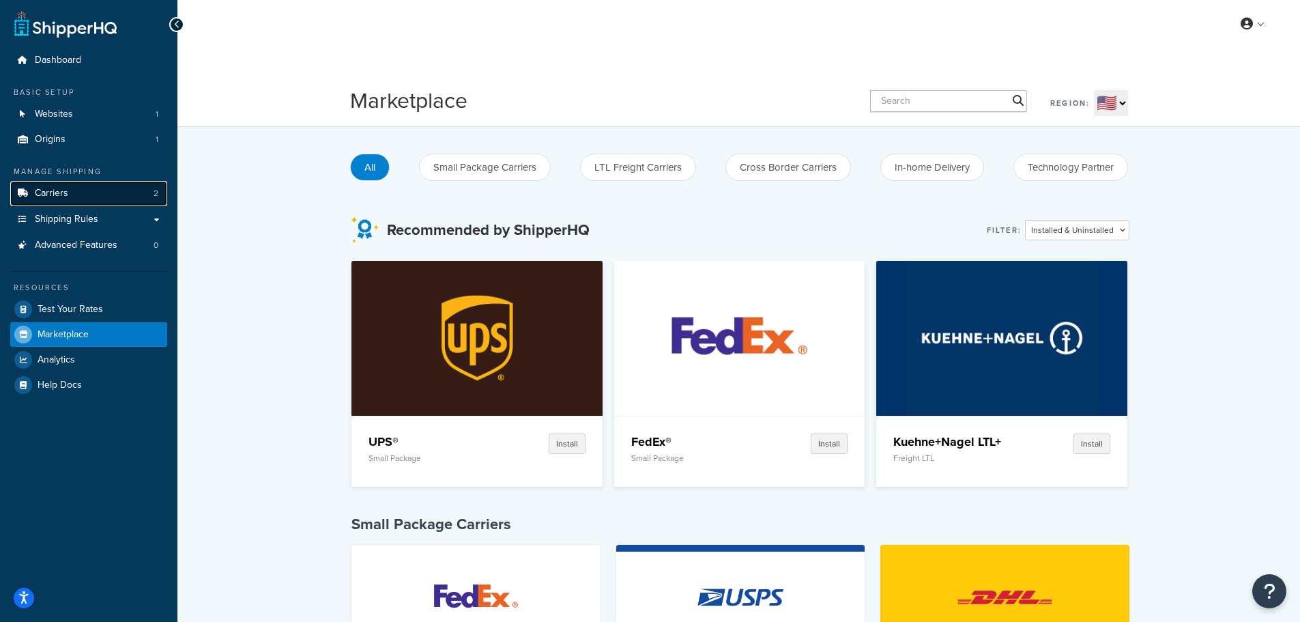
click at [68, 195] on link "Carriers 2" at bounding box center [88, 193] width 157 height 25
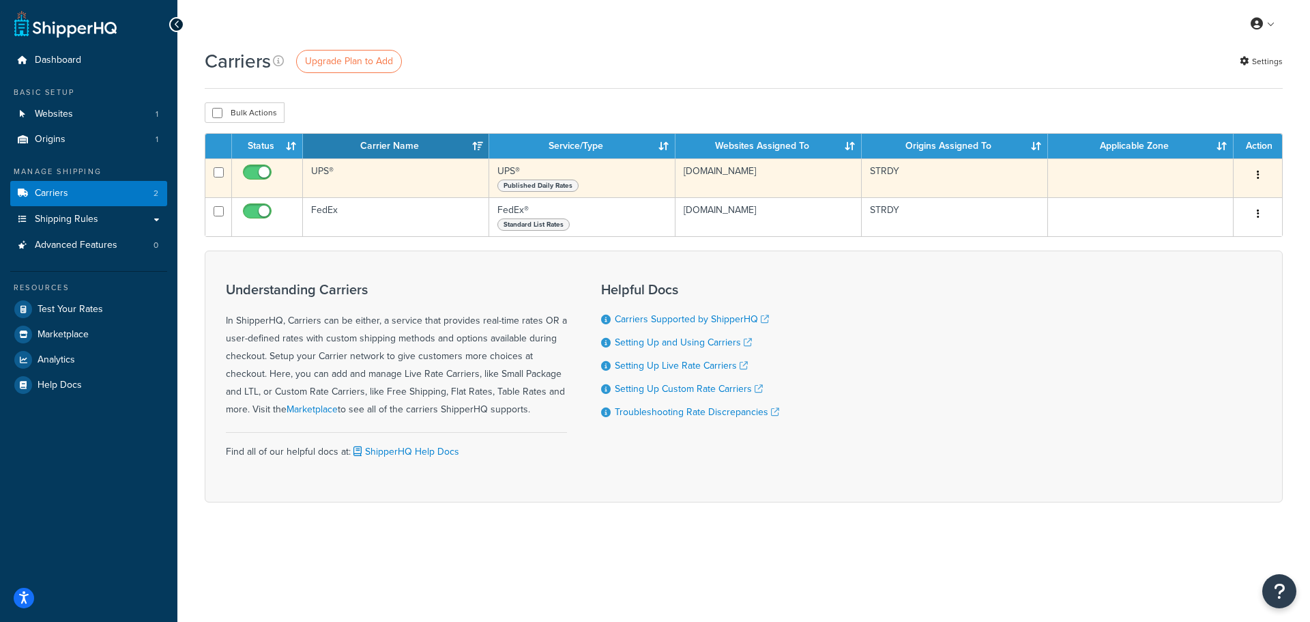
click at [1257, 169] on button "button" at bounding box center [1258, 175] width 19 height 22
click at [1192, 229] on link "Delete" at bounding box center [1203, 231] width 108 height 28
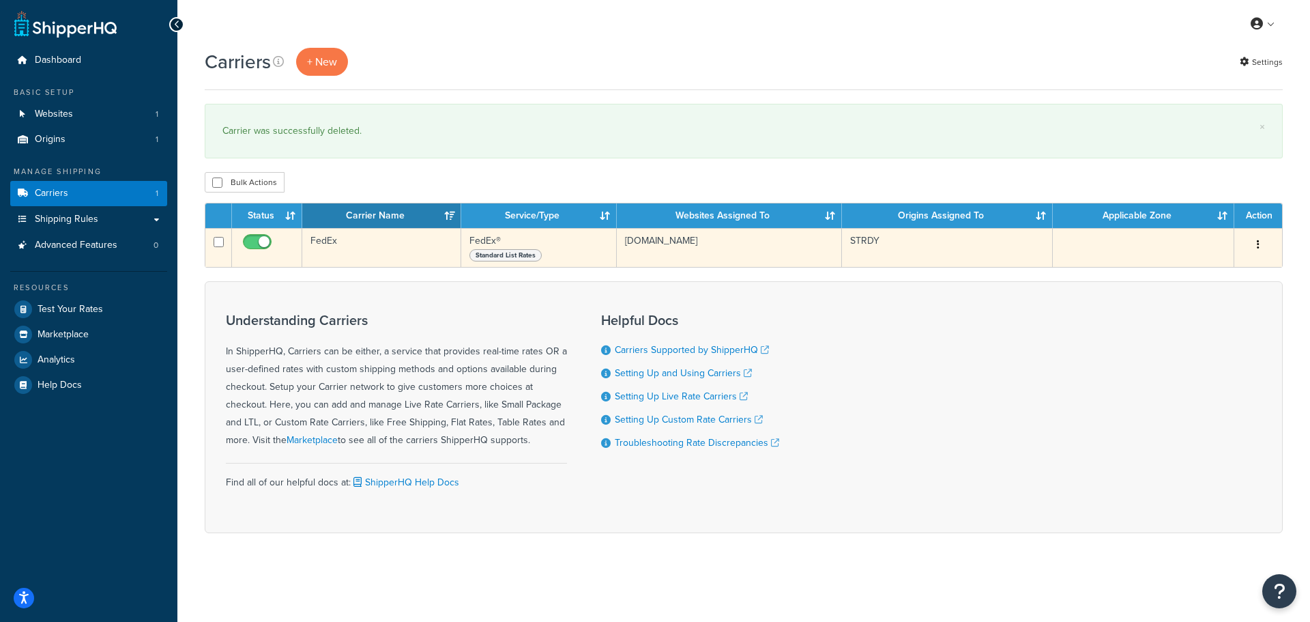
click at [1252, 246] on button "button" at bounding box center [1258, 245] width 19 height 22
click at [1195, 336] on link "Delete" at bounding box center [1203, 329] width 108 height 28
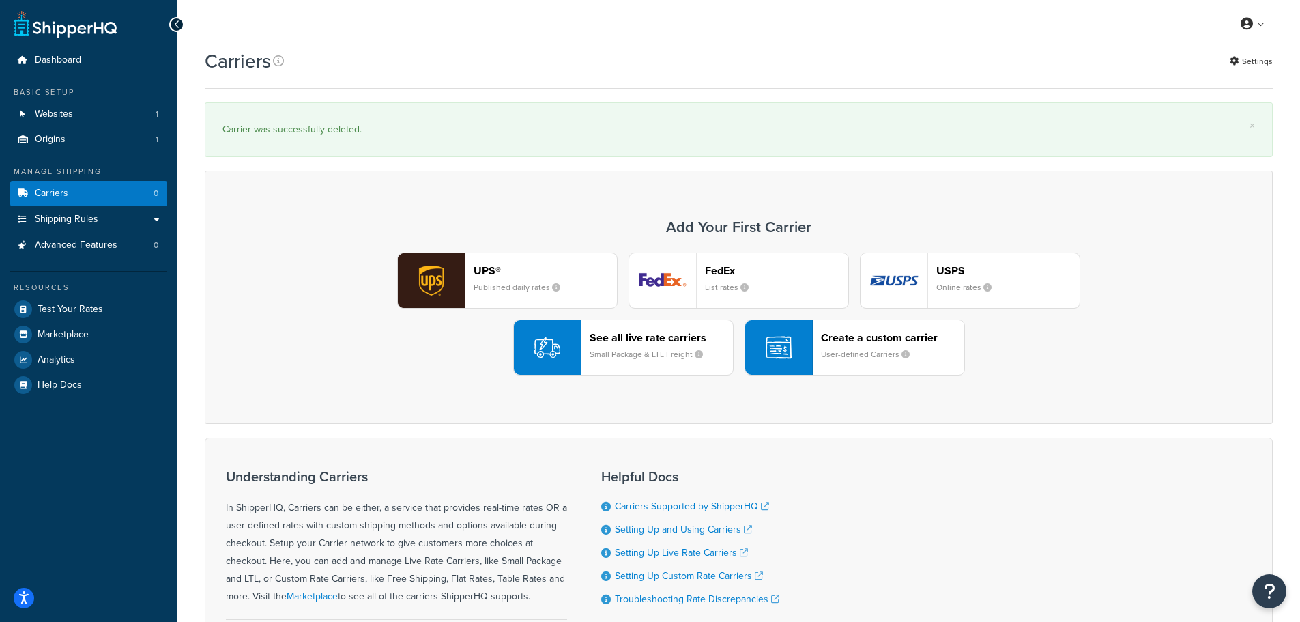
click at [594, 334] on header "See all live rate carriers" at bounding box center [661, 337] width 143 height 13
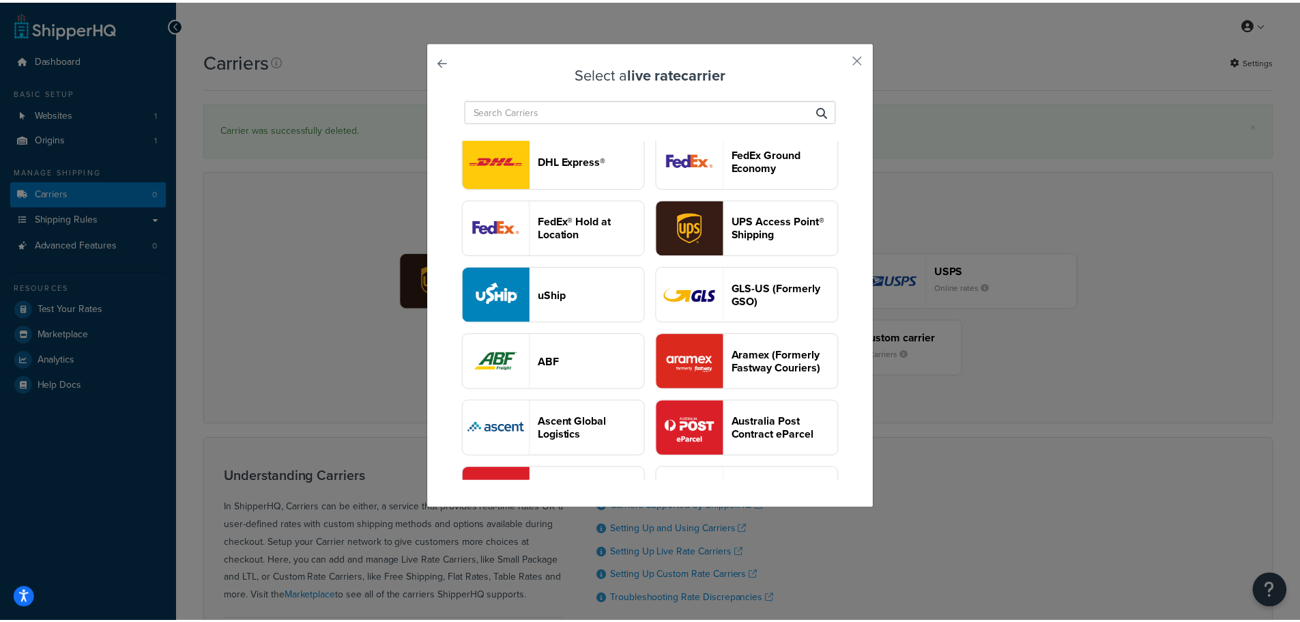
scroll to position [137, 0]
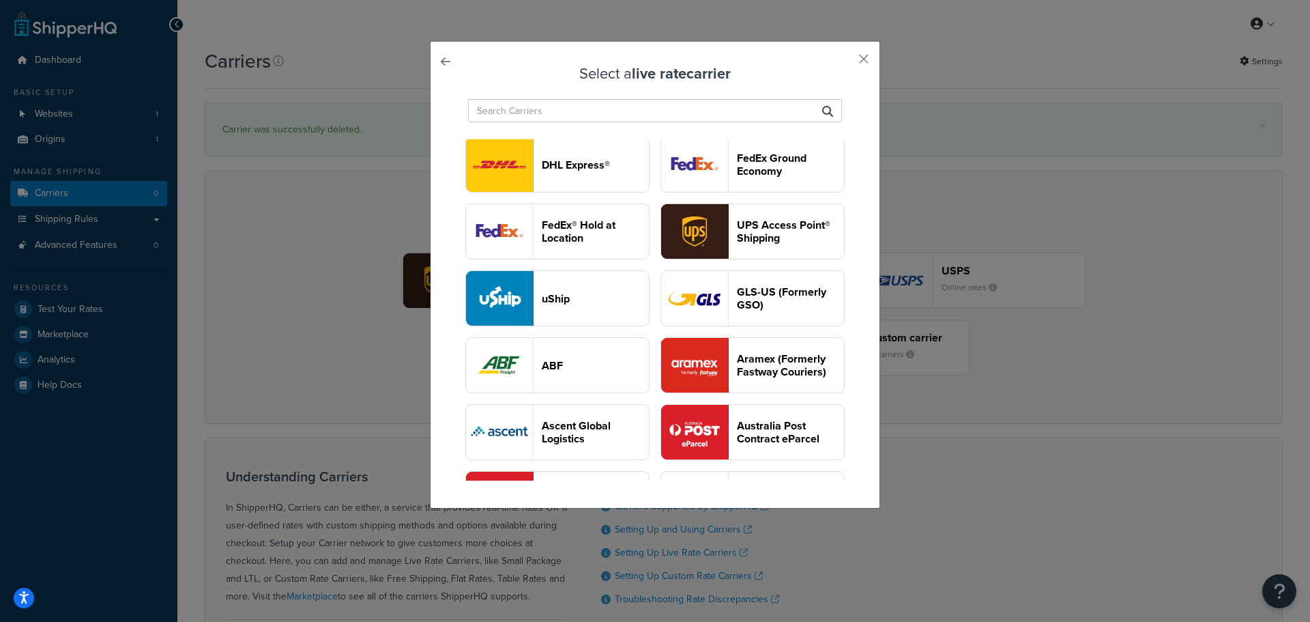
click at [649, 171] on header "DHL Express®" at bounding box center [595, 164] width 107 height 13
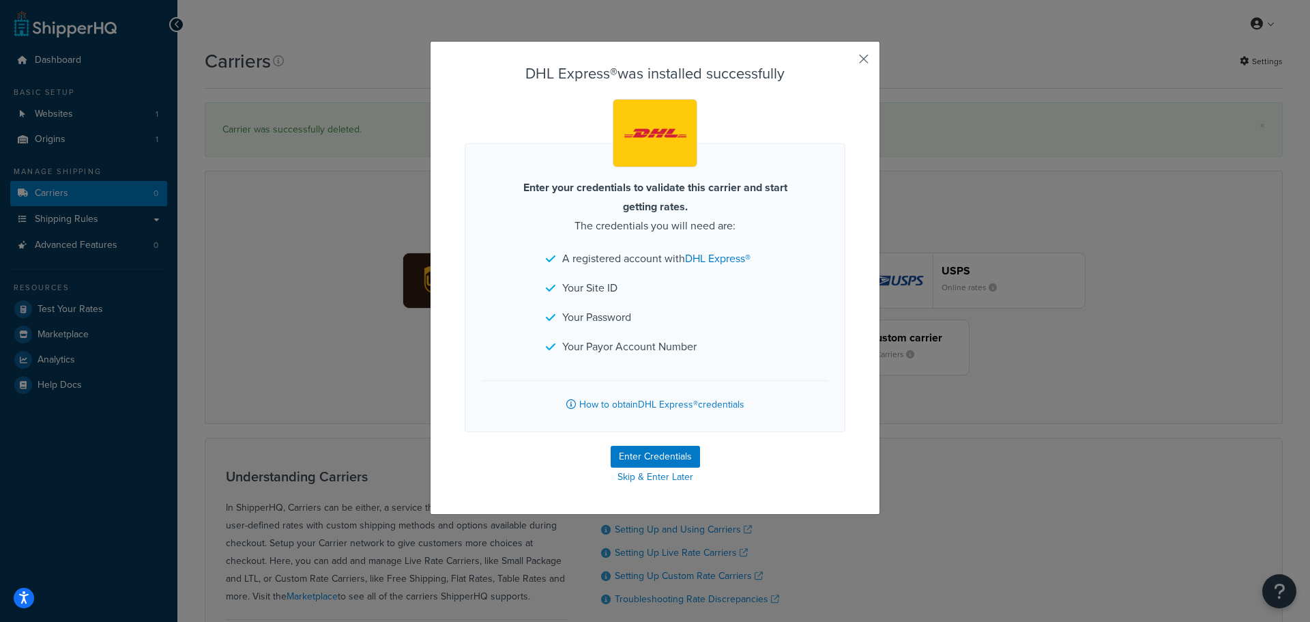
click at [846, 62] on button "button" at bounding box center [843, 63] width 3 height 3
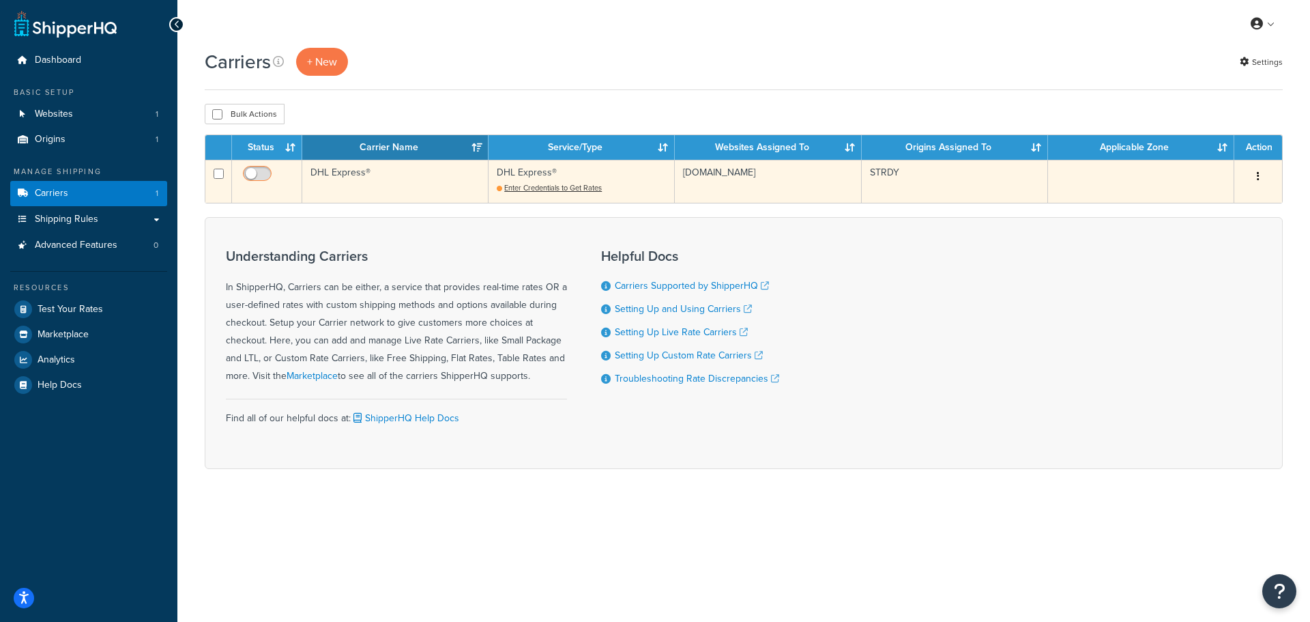
click at [248, 171] on input "checkbox" at bounding box center [259, 177] width 38 height 17
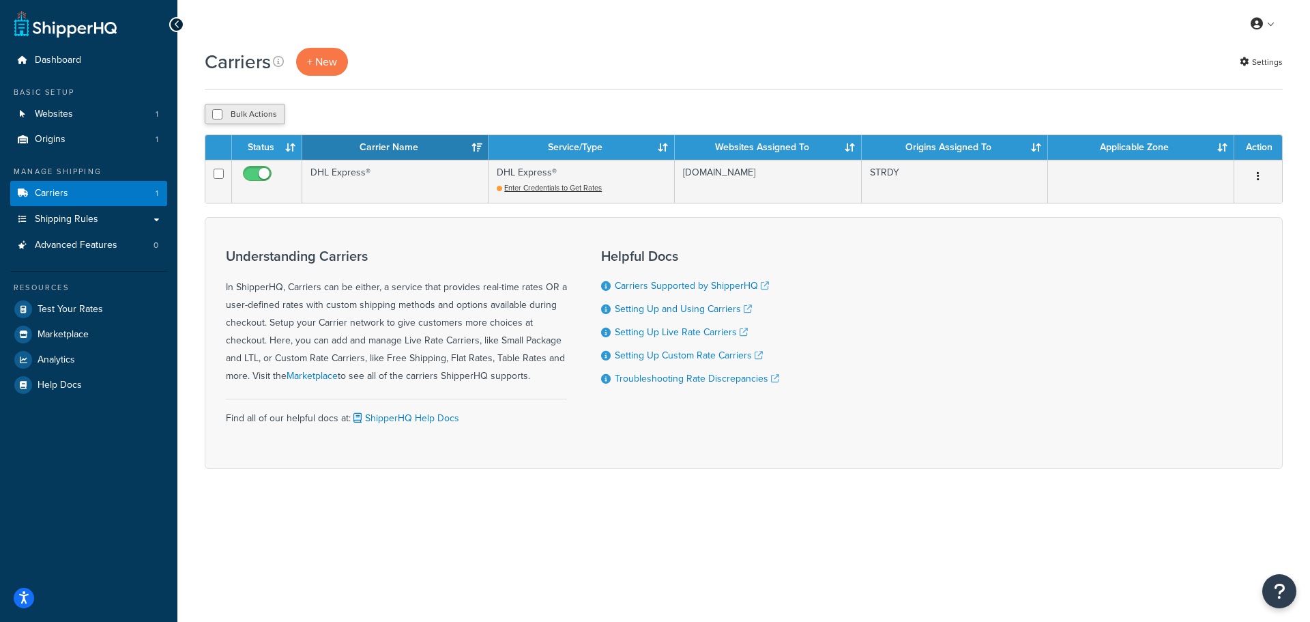
checkbox input "false"
click at [314, 61] on button "+ New" at bounding box center [322, 62] width 52 height 28
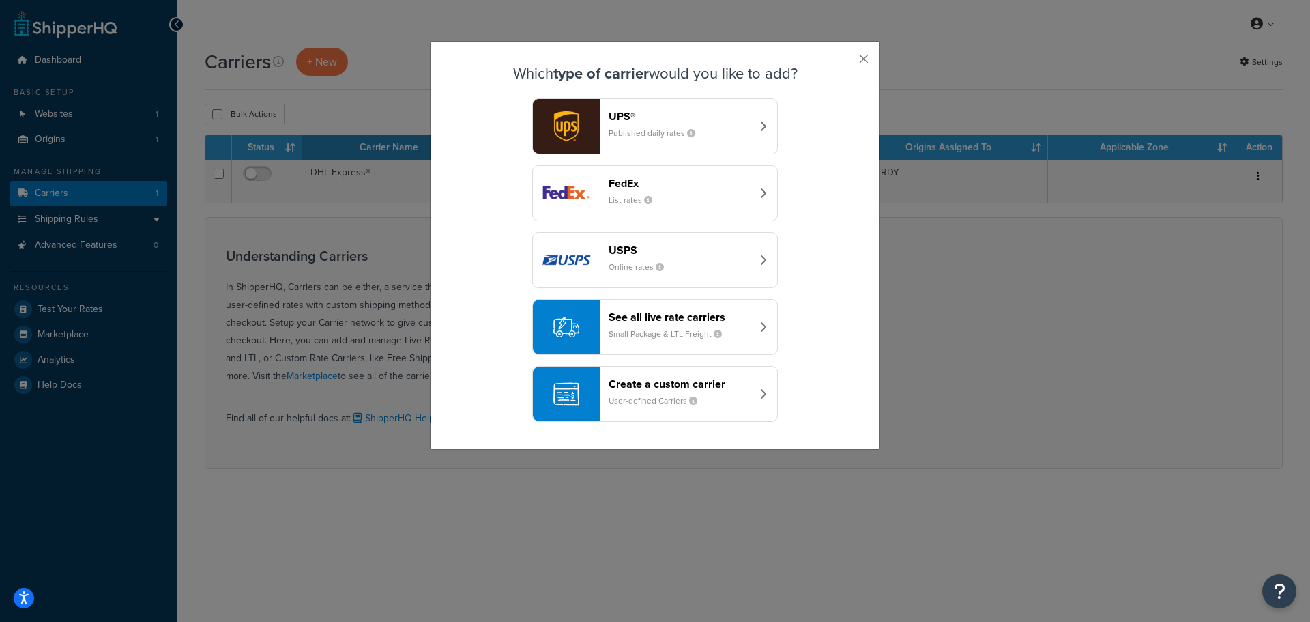
click at [724, 333] on small "Small Package & LTL Freight" at bounding box center [671, 334] width 124 height 12
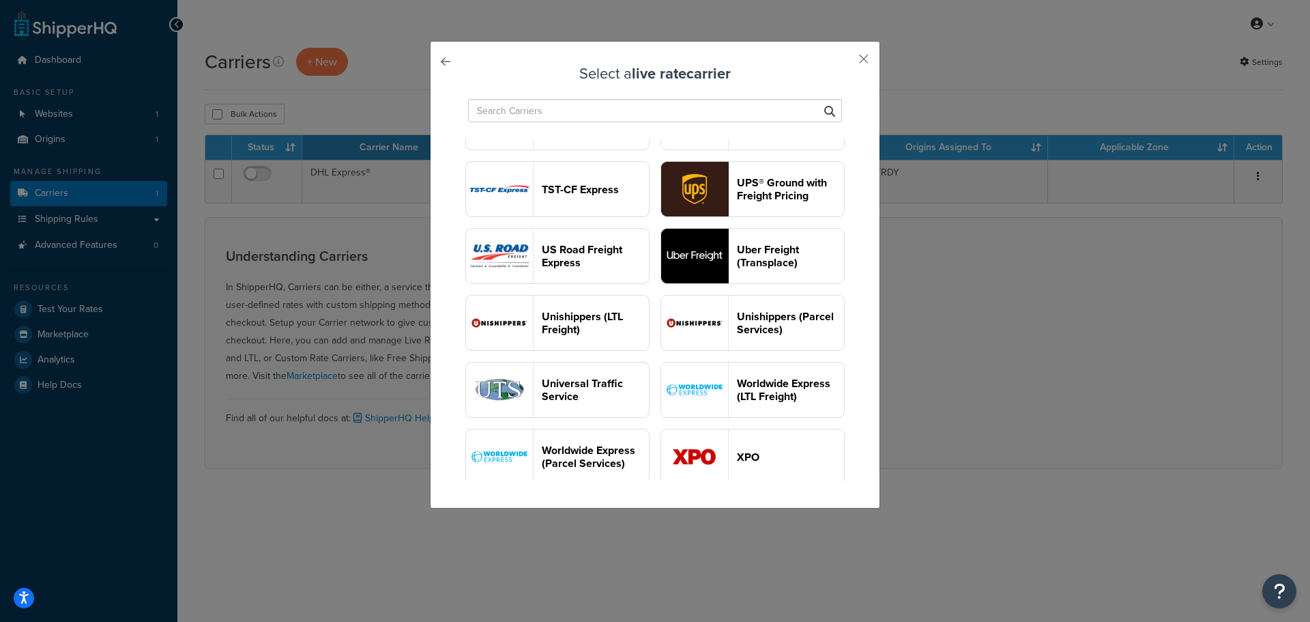
scroll to position [1638, 0]
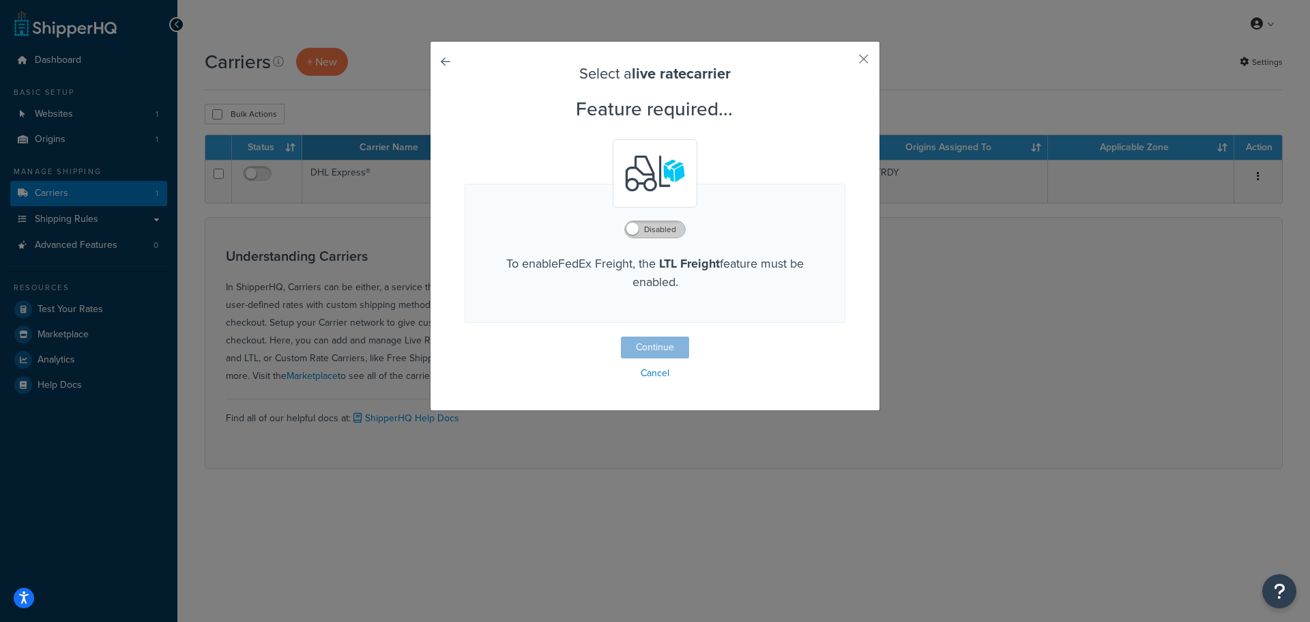
click at [640, 230] on label "Disabled" at bounding box center [655, 229] width 60 height 16
click at [665, 344] on button "Continue" at bounding box center [655, 347] width 68 height 22
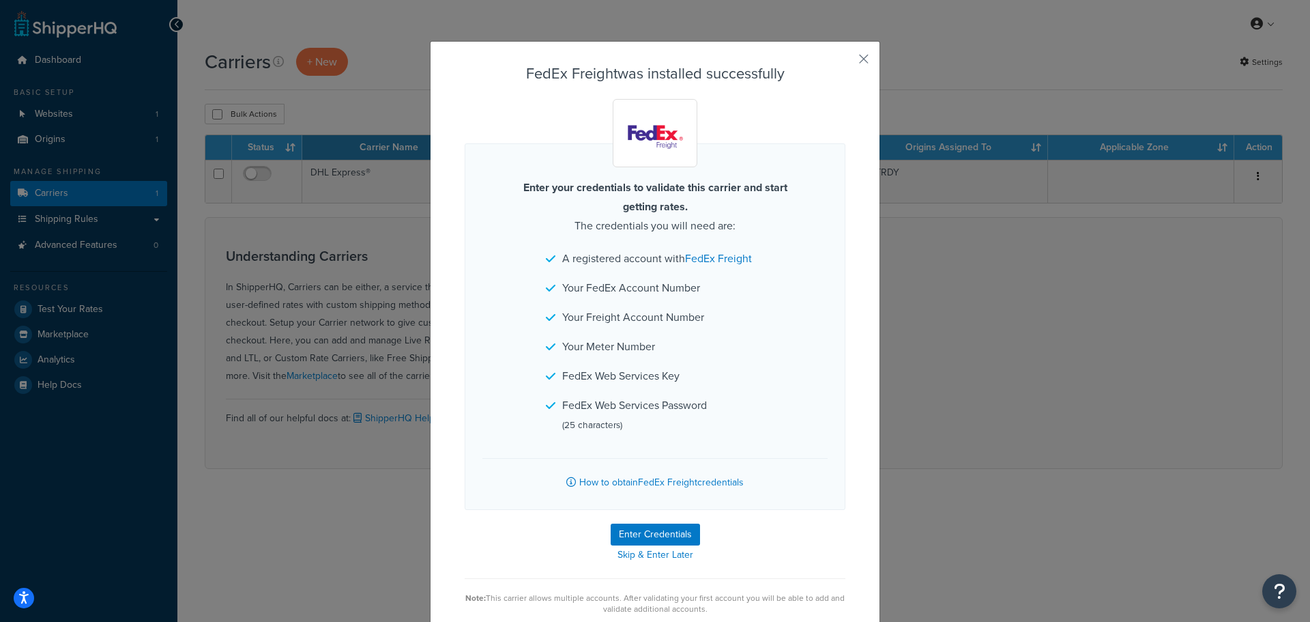
scroll to position [22, 0]
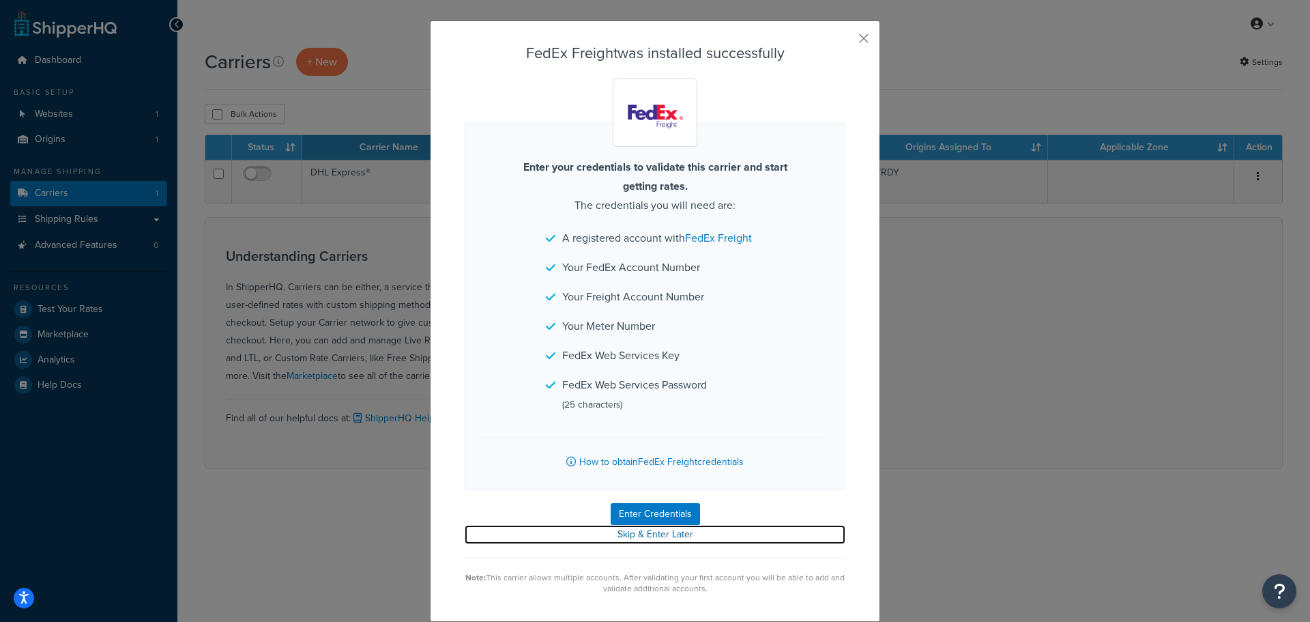
click at [669, 530] on link "Skip & Enter Later" at bounding box center [655, 534] width 381 height 19
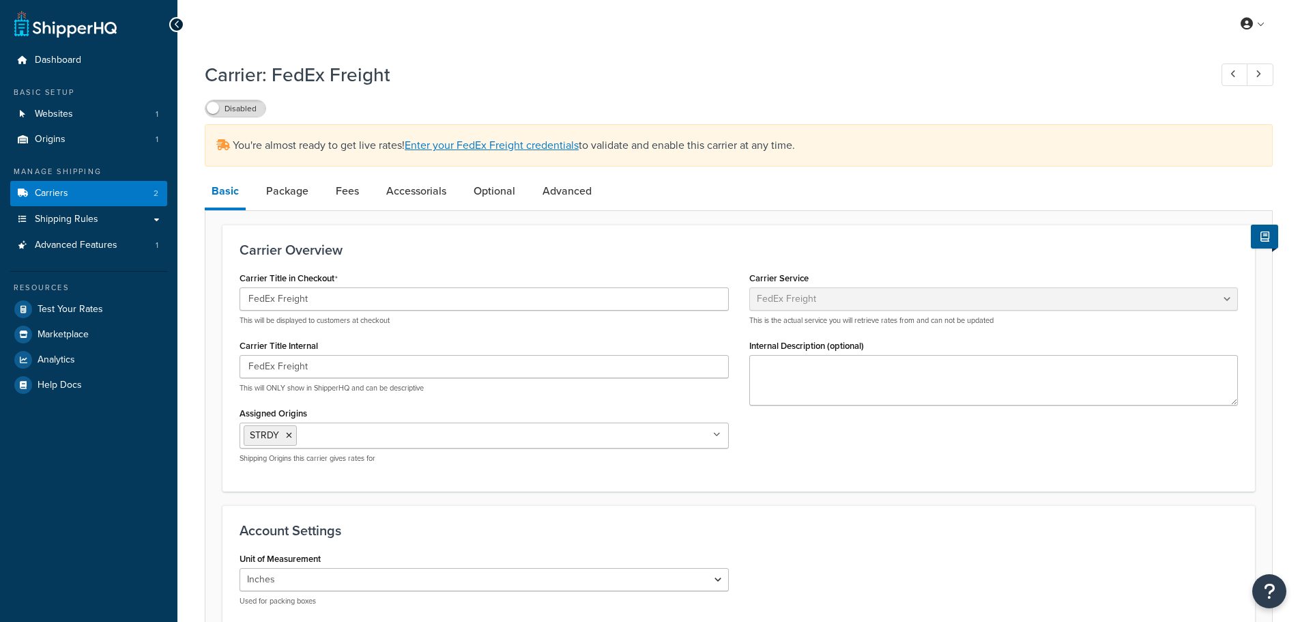
select select "fedExFreight"
click at [105, 56] on link "Dashboard" at bounding box center [88, 60] width 157 height 25
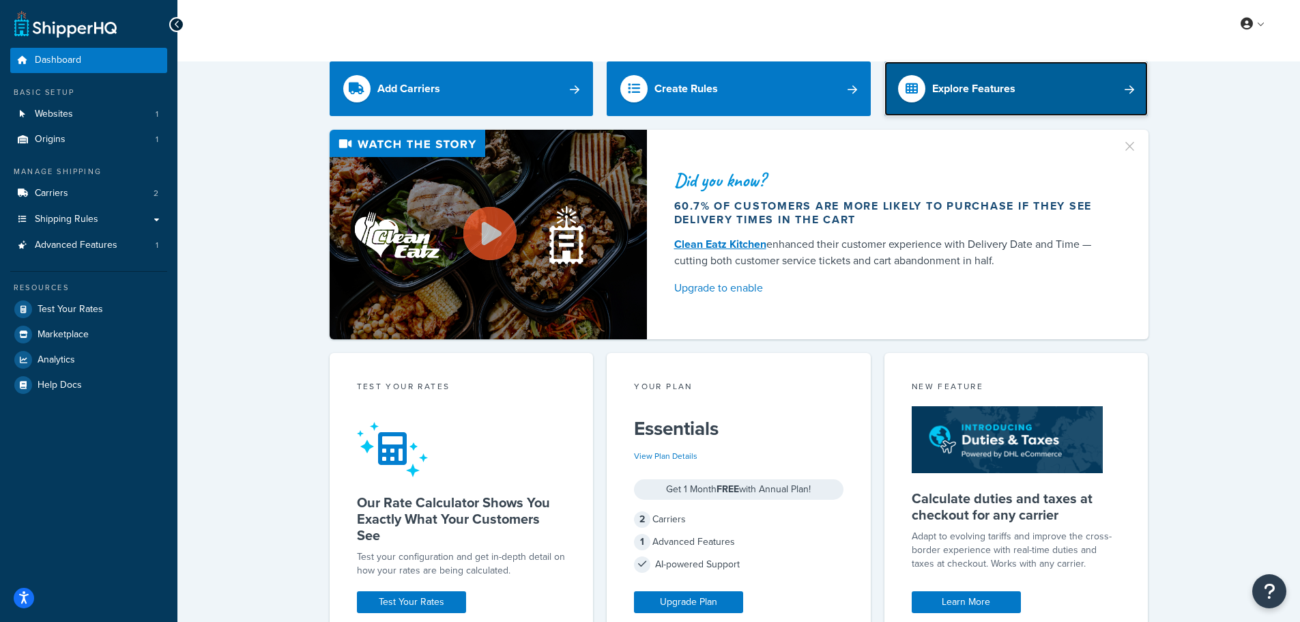
click at [1002, 97] on div "Explore Features" at bounding box center [973, 88] width 83 height 19
